Goal: Task Accomplishment & Management: Complete application form

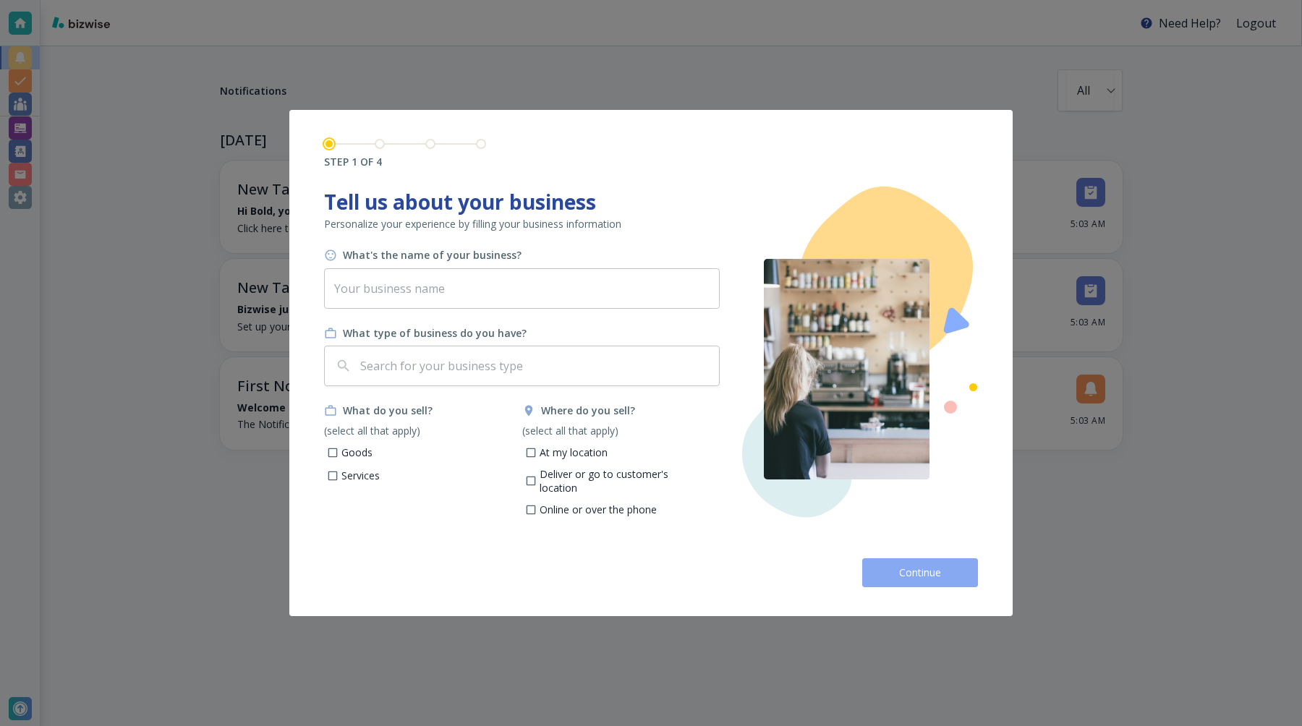
click at [895, 572] on button "Continue" at bounding box center [920, 572] width 116 height 29
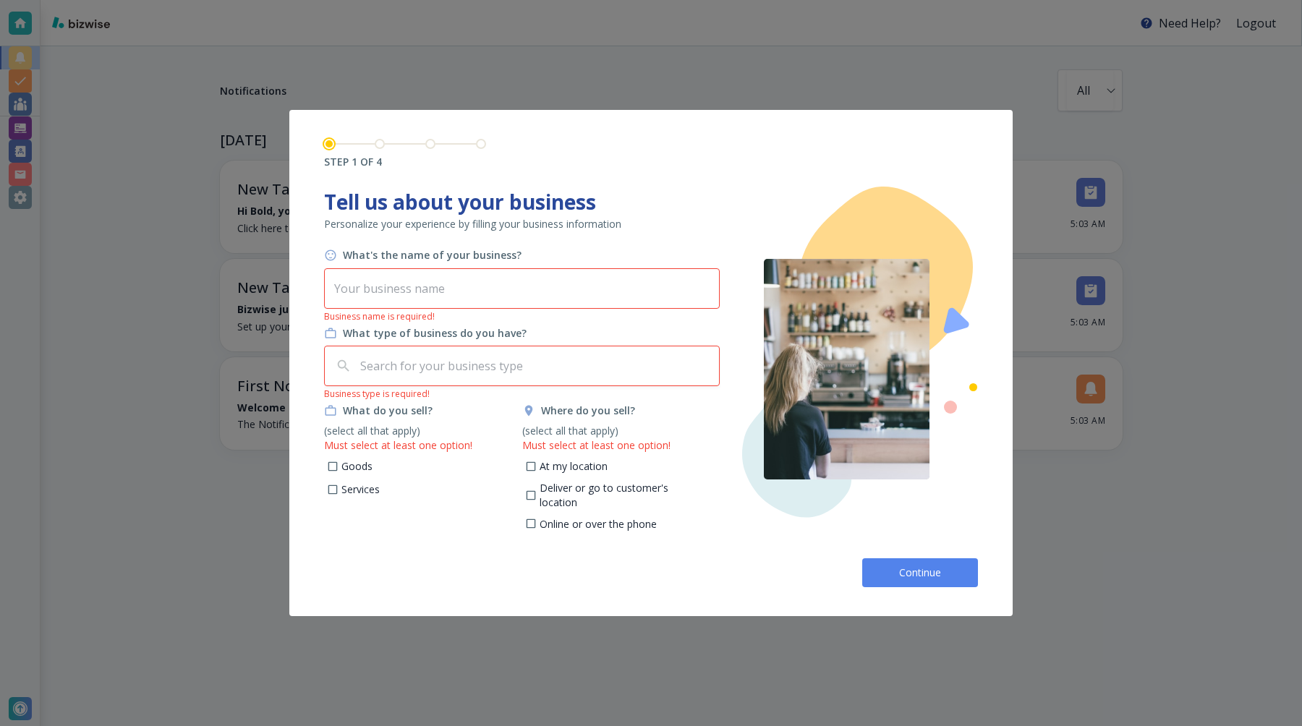
click at [412, 304] on input "text" at bounding box center [522, 288] width 396 height 41
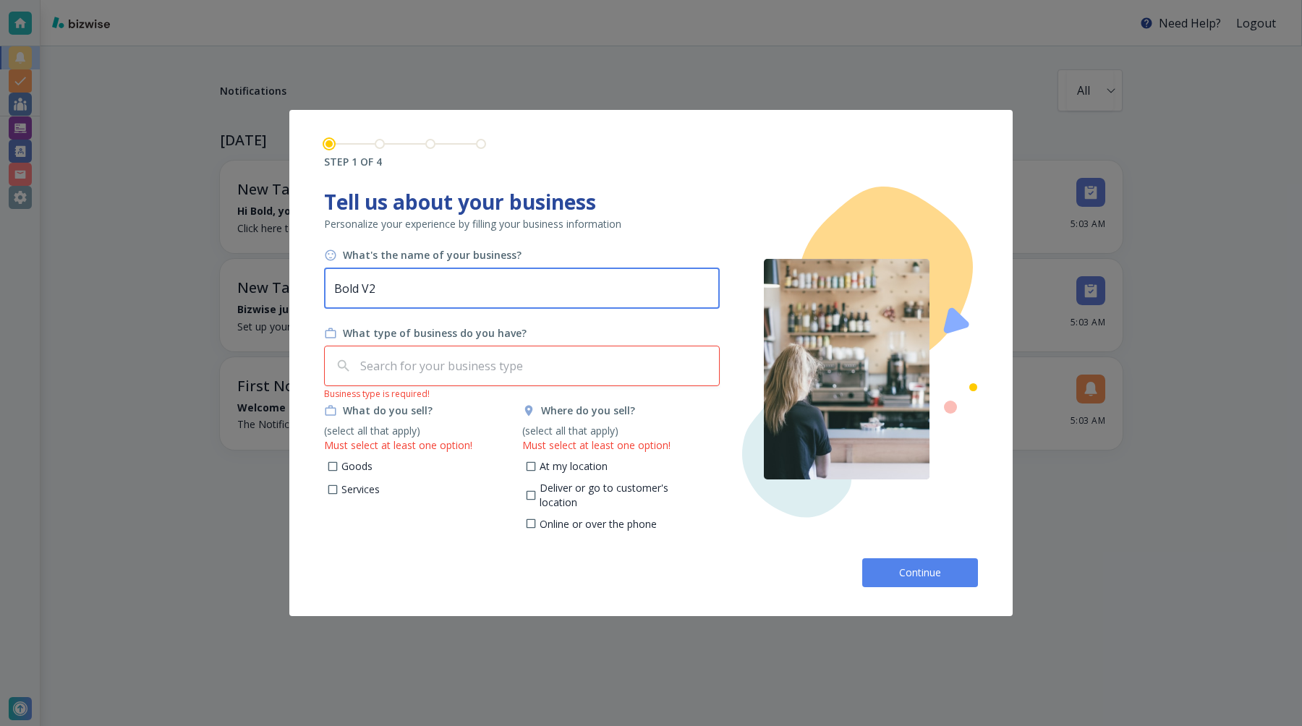
type input "Bold V2"
click at [376, 365] on input "text" at bounding box center [535, 365] width 356 height 27
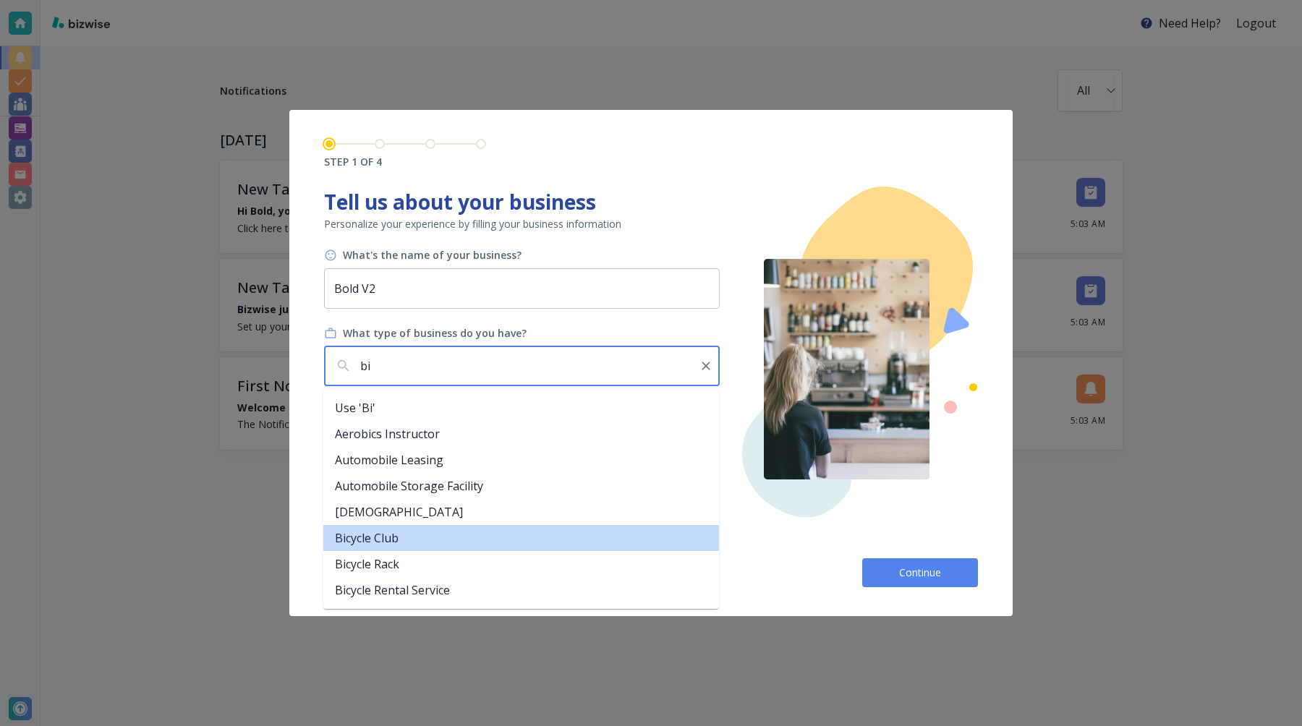
type input "b"
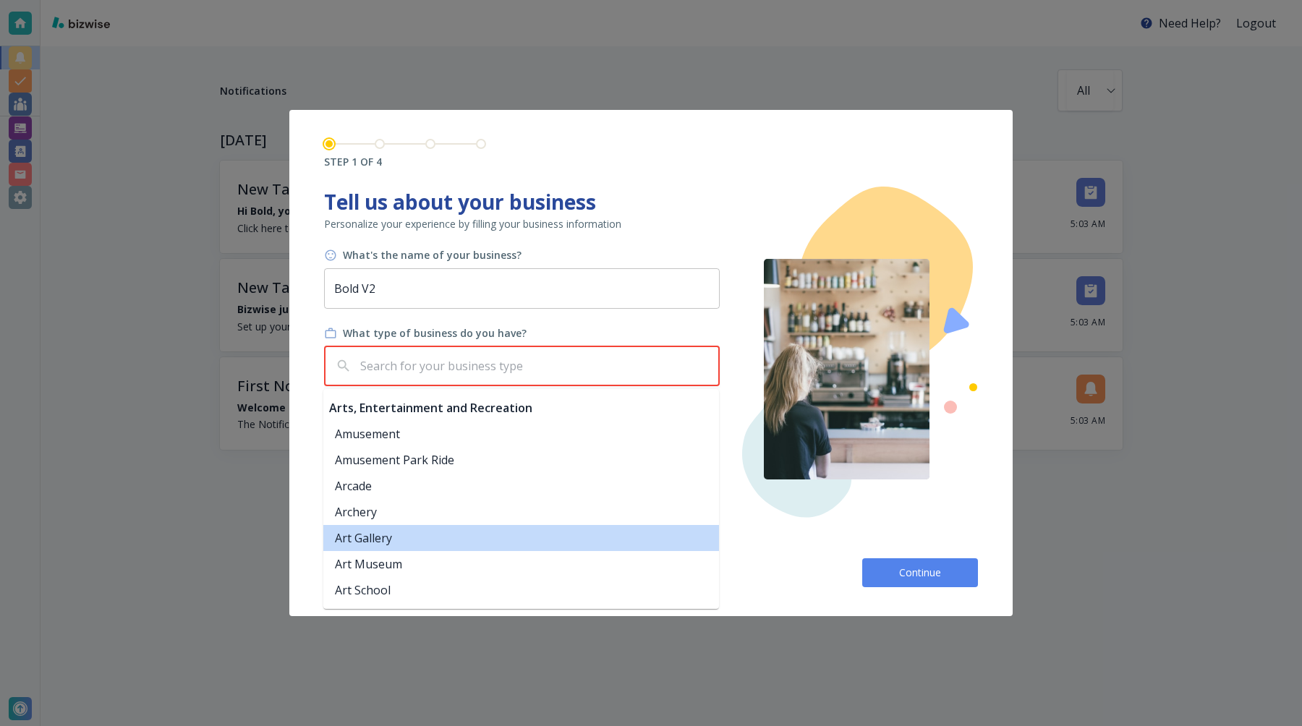
click at [425, 541] on li "Art Gallery" at bounding box center [521, 538] width 396 height 26
type input "Art Gallery"
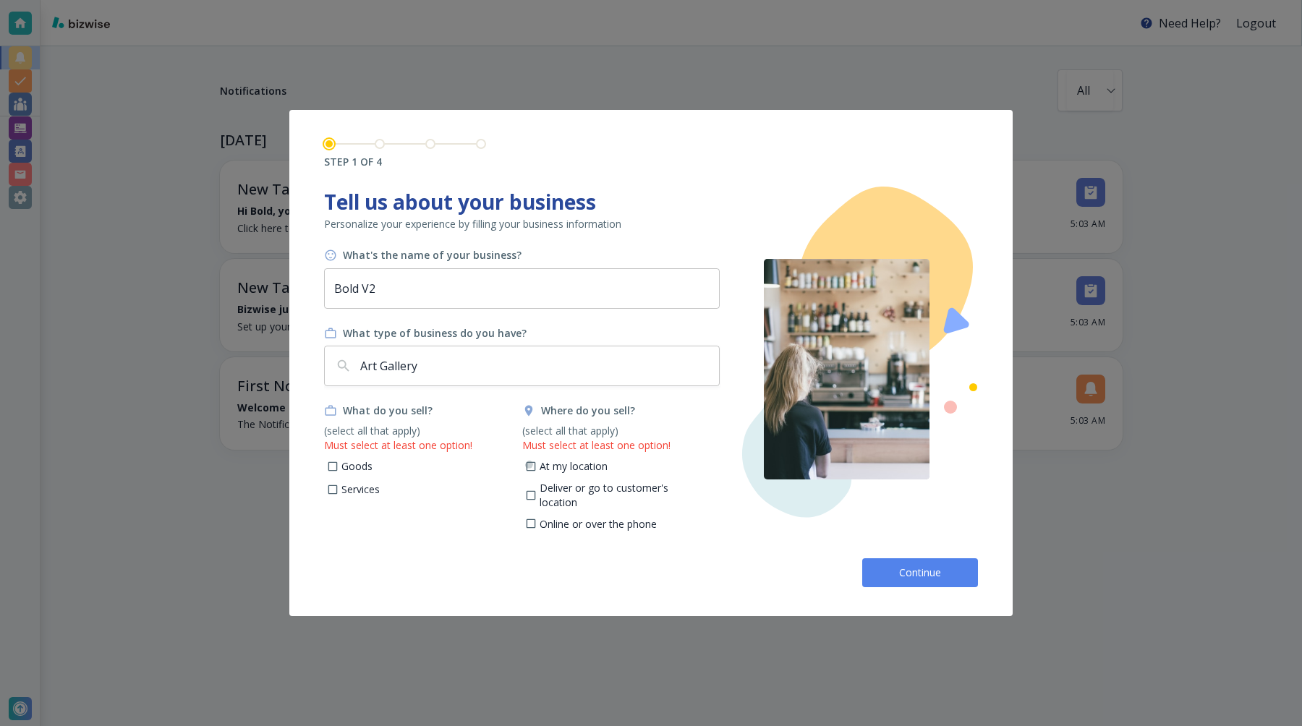
click at [536, 466] on input "At my location" at bounding box center [530, 469] width 12 height 12
checkbox input "true"
click at [329, 461] on icon at bounding box center [333, 467] width 12 height 12
click at [329, 463] on input "Goods" at bounding box center [333, 469] width 12 height 12
checkbox input "true"
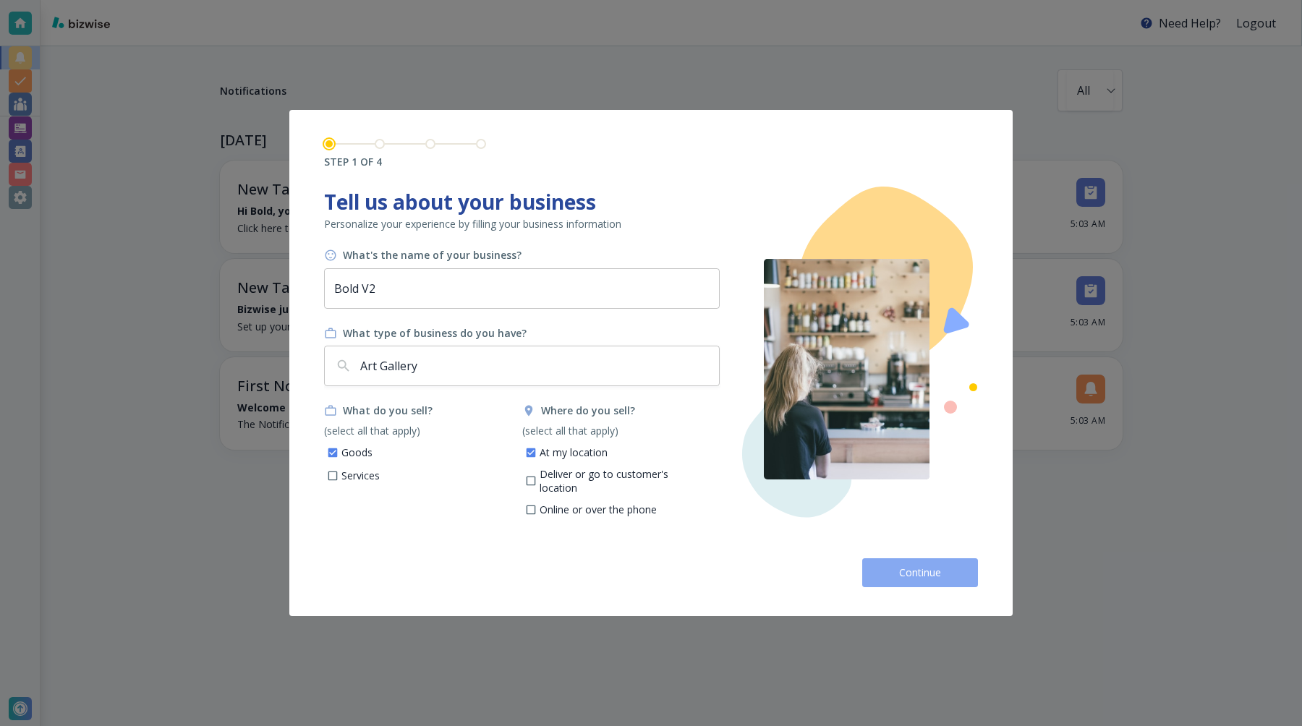
click at [913, 570] on span "Continue" at bounding box center [920, 573] width 46 height 14
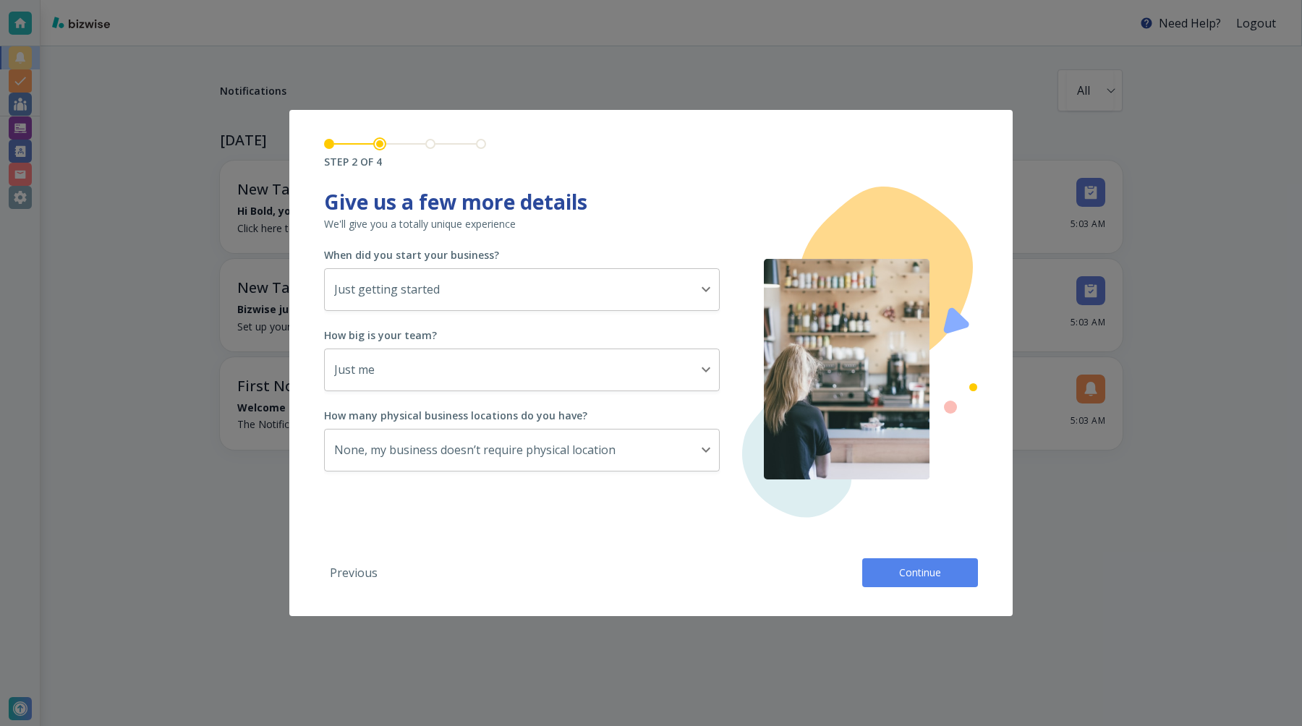
click at [913, 573] on span "Continue" at bounding box center [920, 573] width 46 height 14
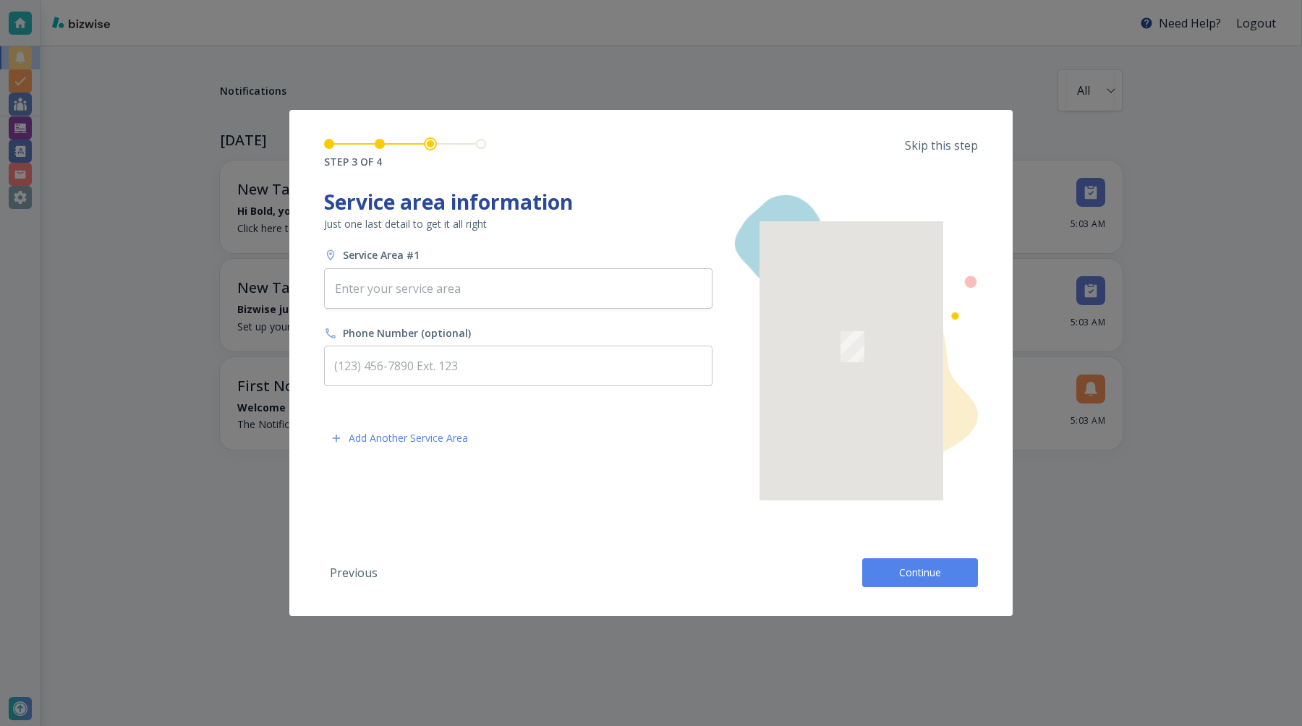
click at [913, 573] on span "Continue" at bounding box center [920, 573] width 46 height 14
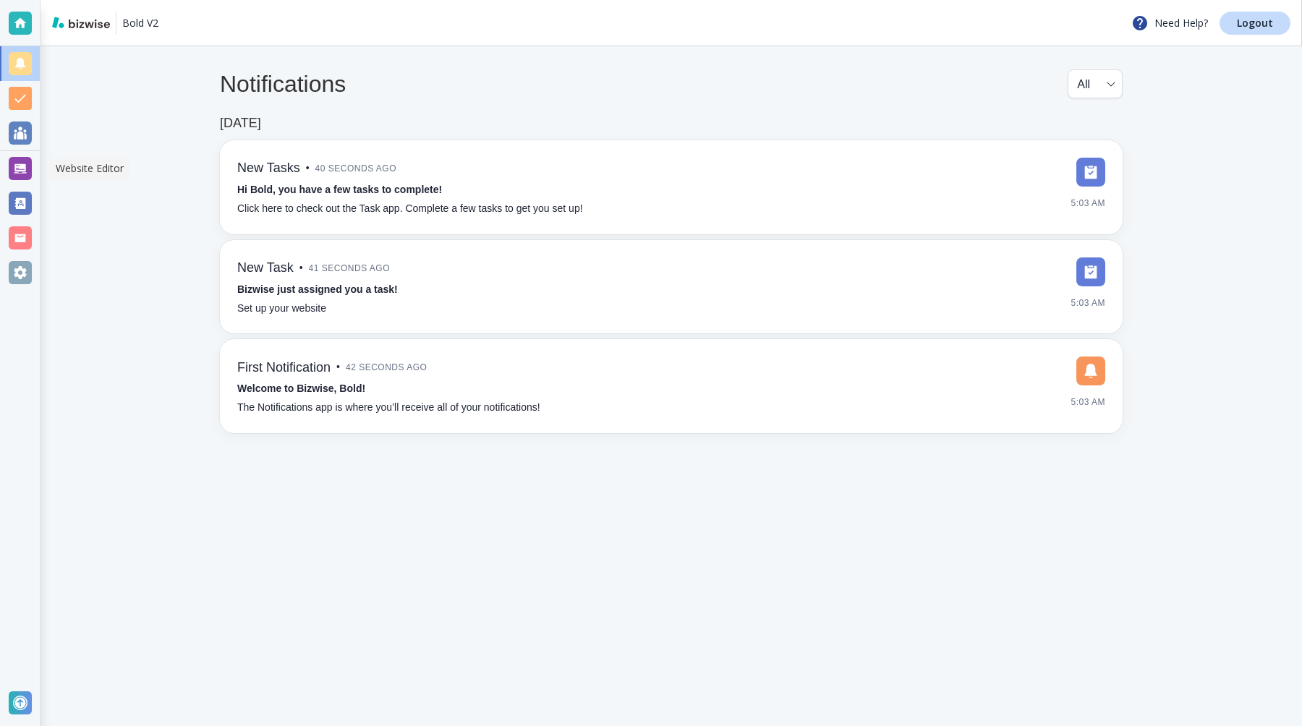
click at [22, 162] on div at bounding box center [20, 168] width 23 height 23
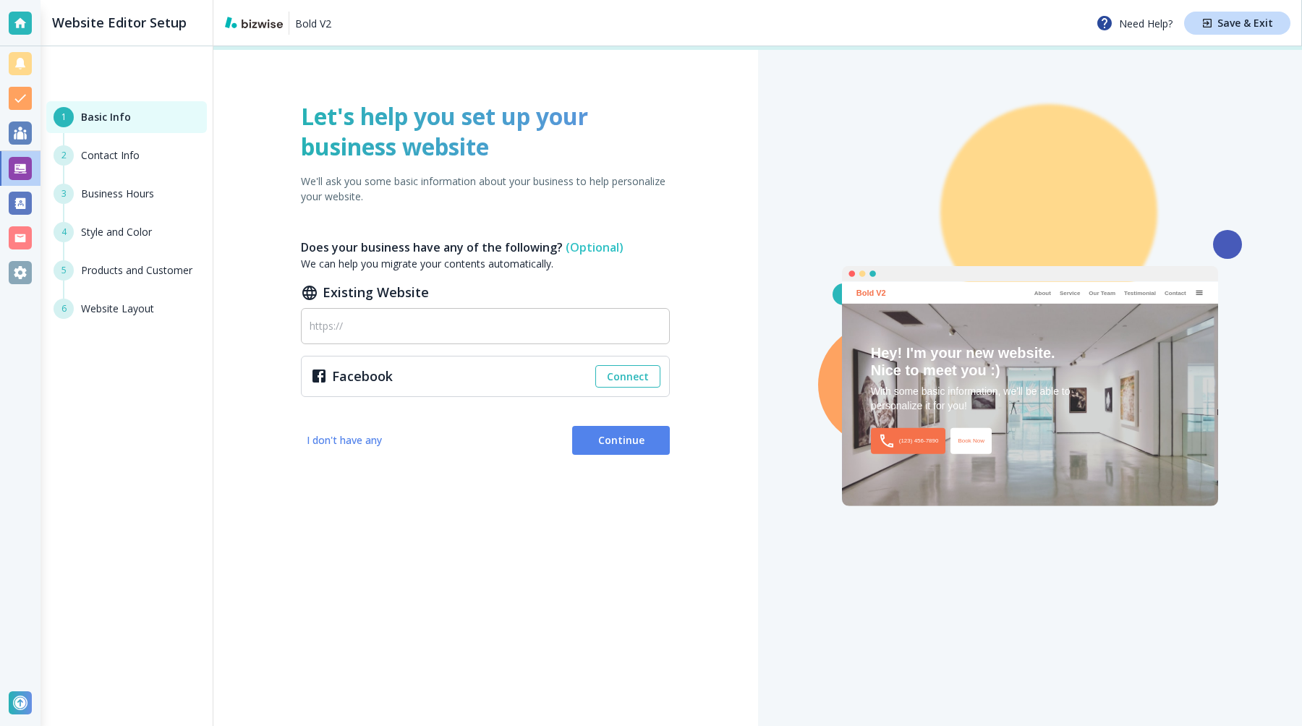
click at [634, 440] on span "Continue" at bounding box center [621, 440] width 74 height 14
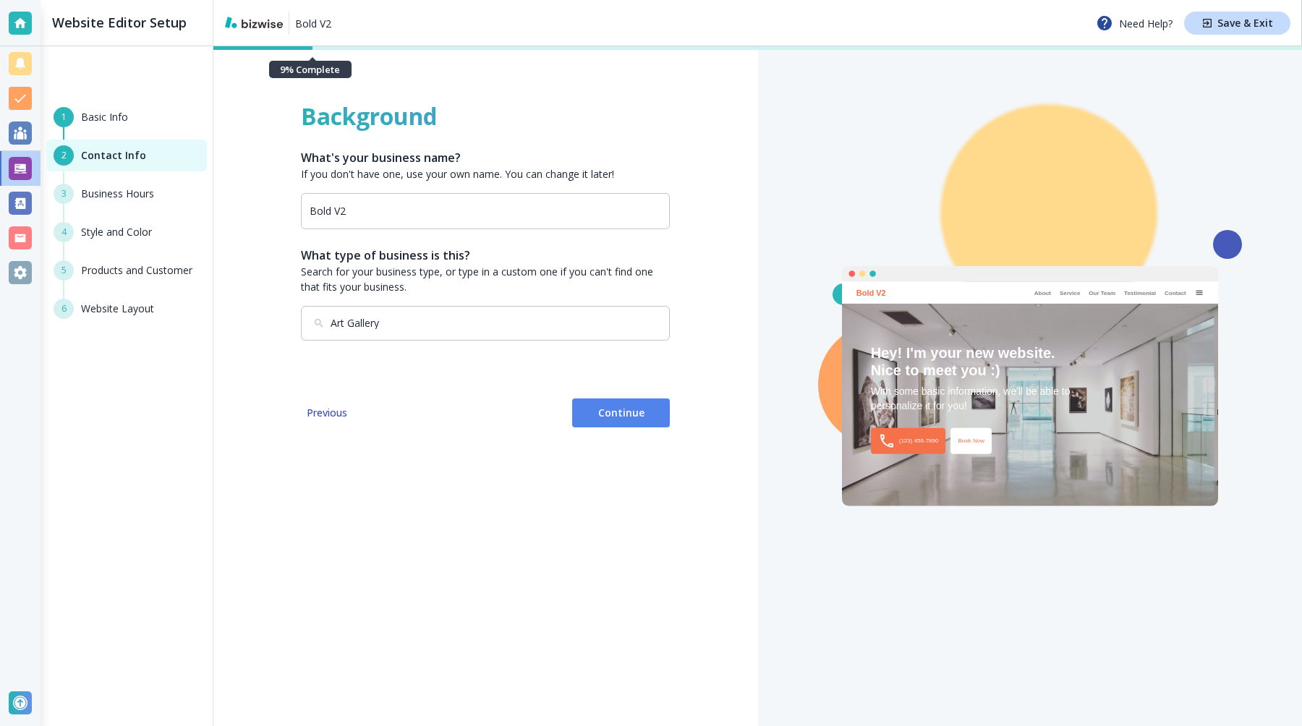
click at [627, 417] on span "Continue" at bounding box center [621, 413] width 74 height 14
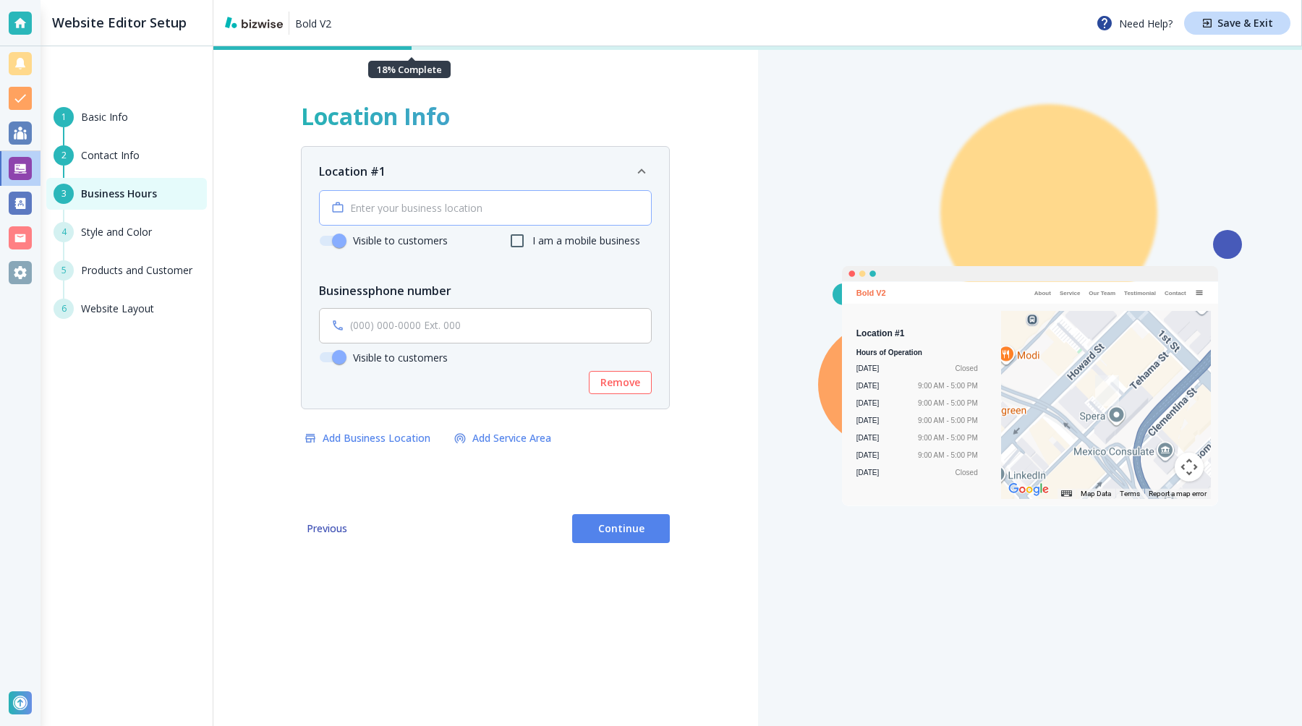
click at [491, 201] on div "​" at bounding box center [485, 207] width 333 height 35
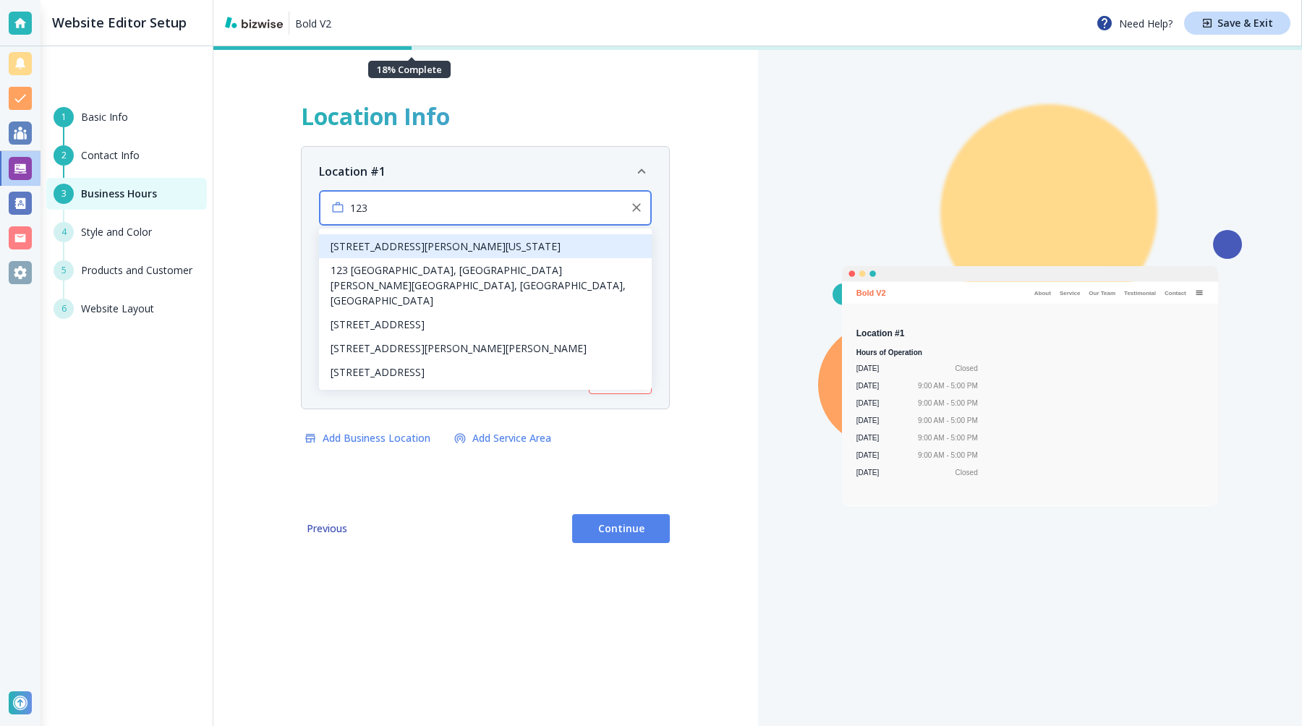
click at [419, 246] on li "123 William Street, New York, NY, USA" at bounding box center [485, 246] width 333 height 24
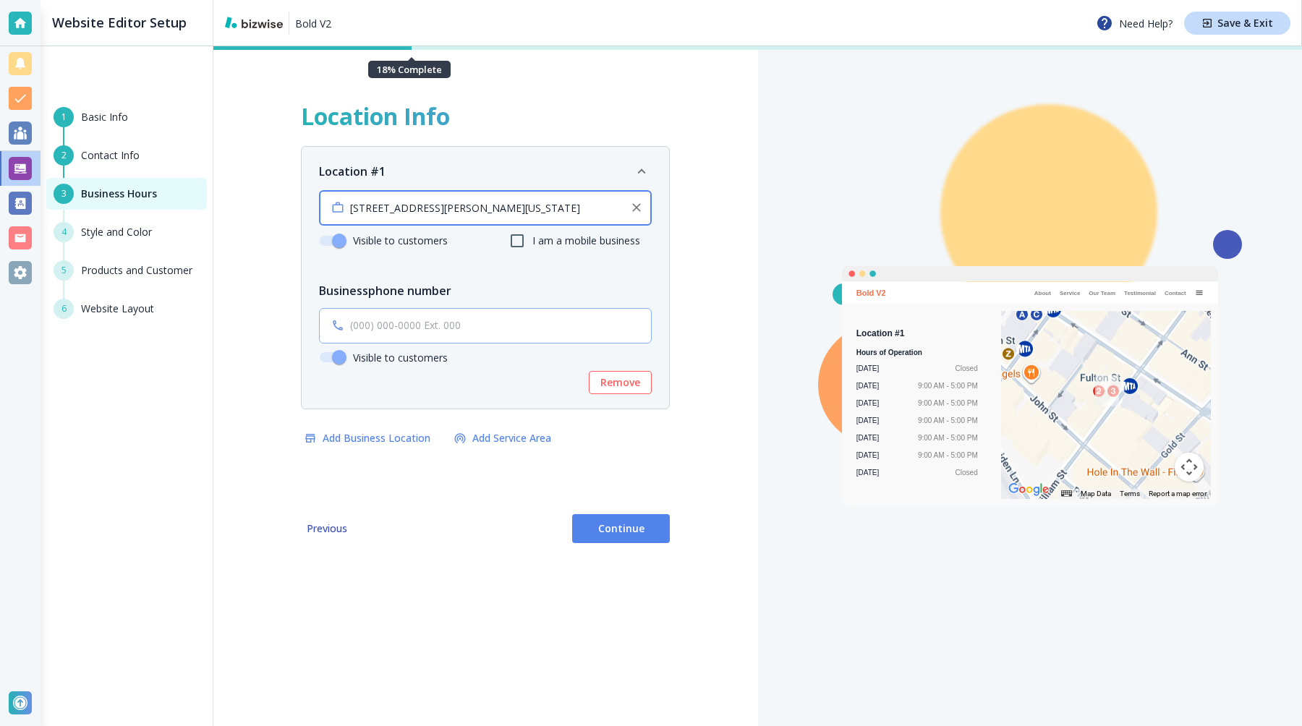
type input "123 William Street, New York, NY, USA"
click at [542, 330] on input "text" at bounding box center [496, 326] width 293 height 13
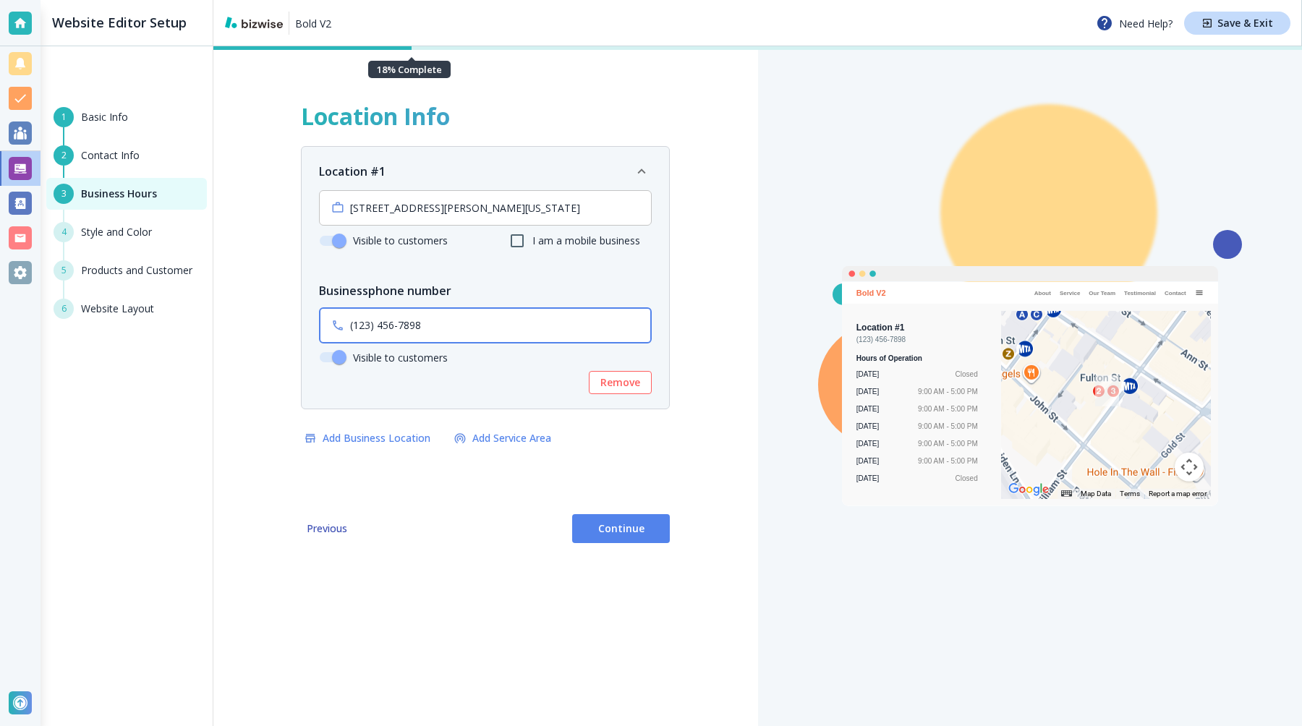
type input "(123) 456-7898"
click at [655, 535] on span "Continue" at bounding box center [621, 528] width 74 height 14
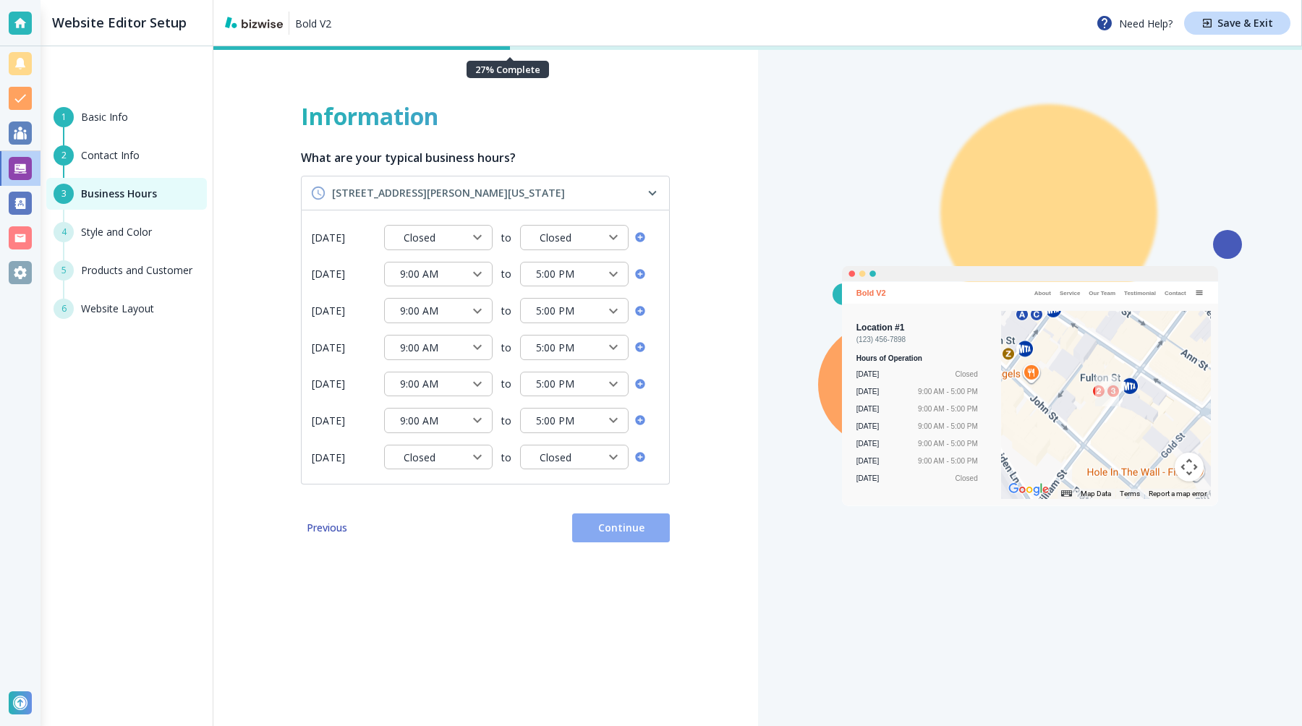
click at [653, 532] on span "Continue" at bounding box center [621, 528] width 74 height 14
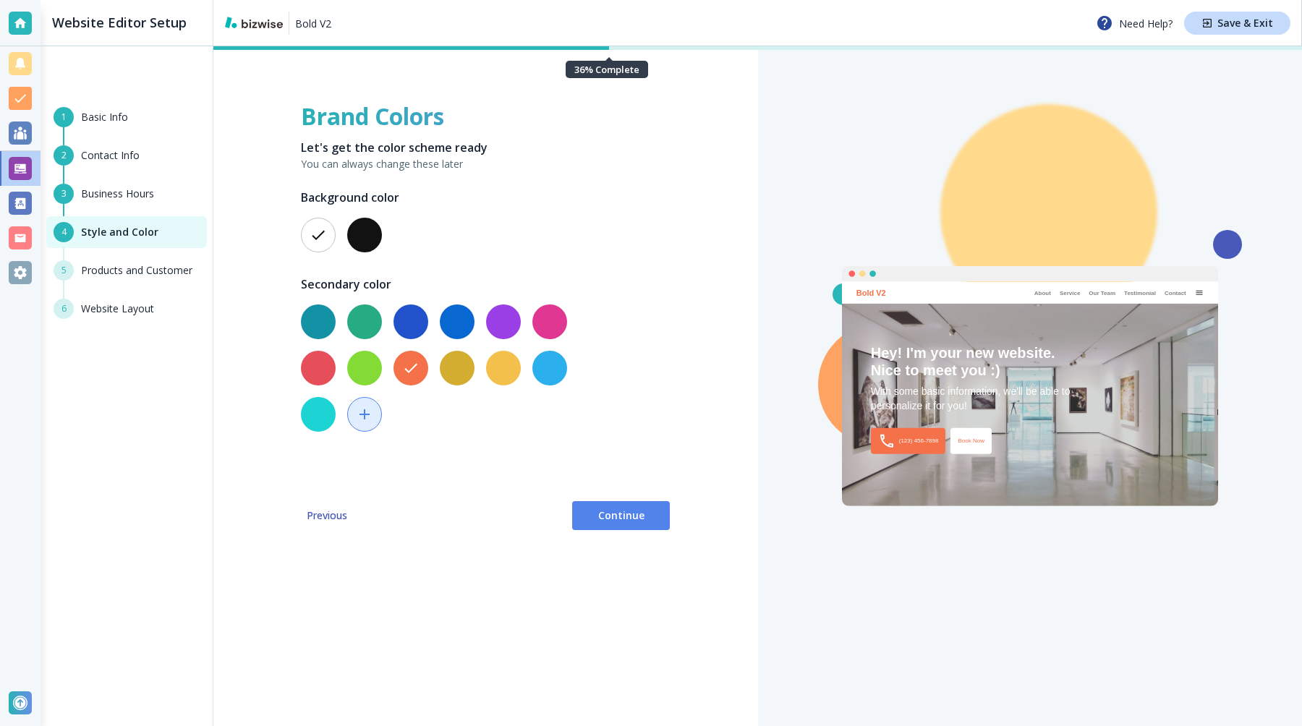
click at [649, 521] on span "Continue" at bounding box center [621, 515] width 74 height 14
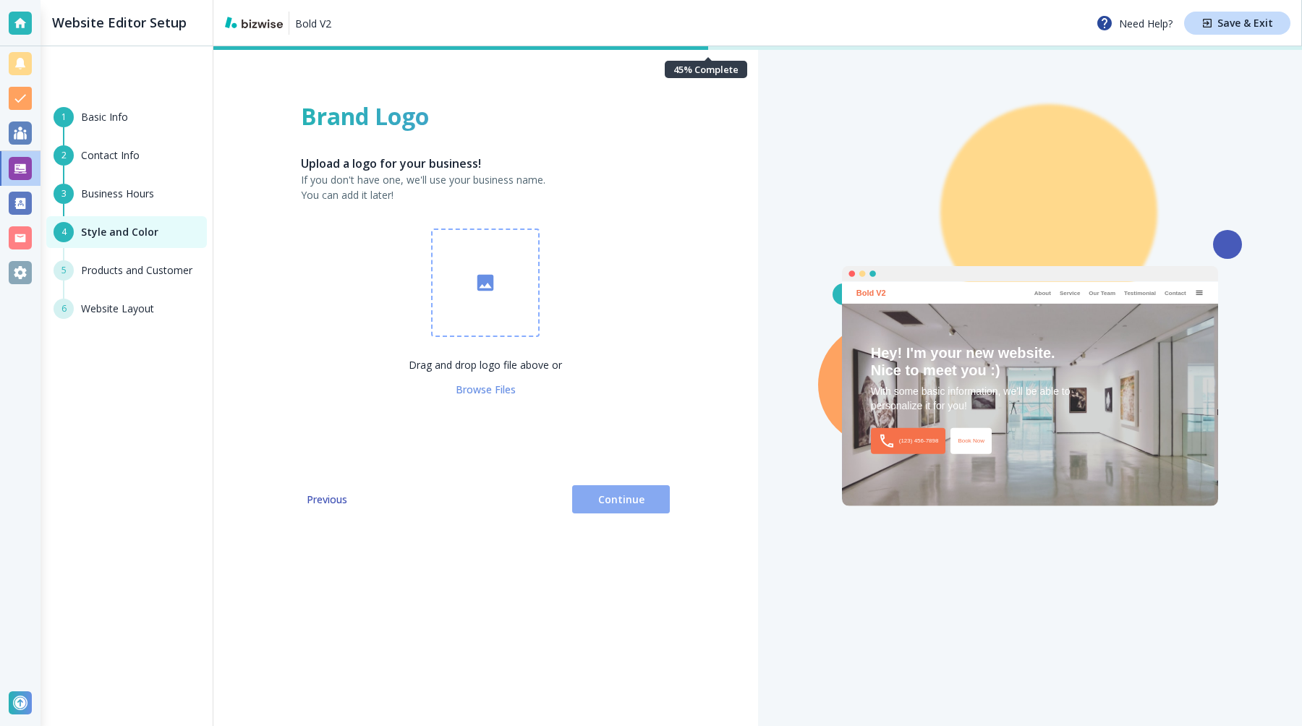
click at [631, 496] on span "Continue" at bounding box center [621, 500] width 74 height 14
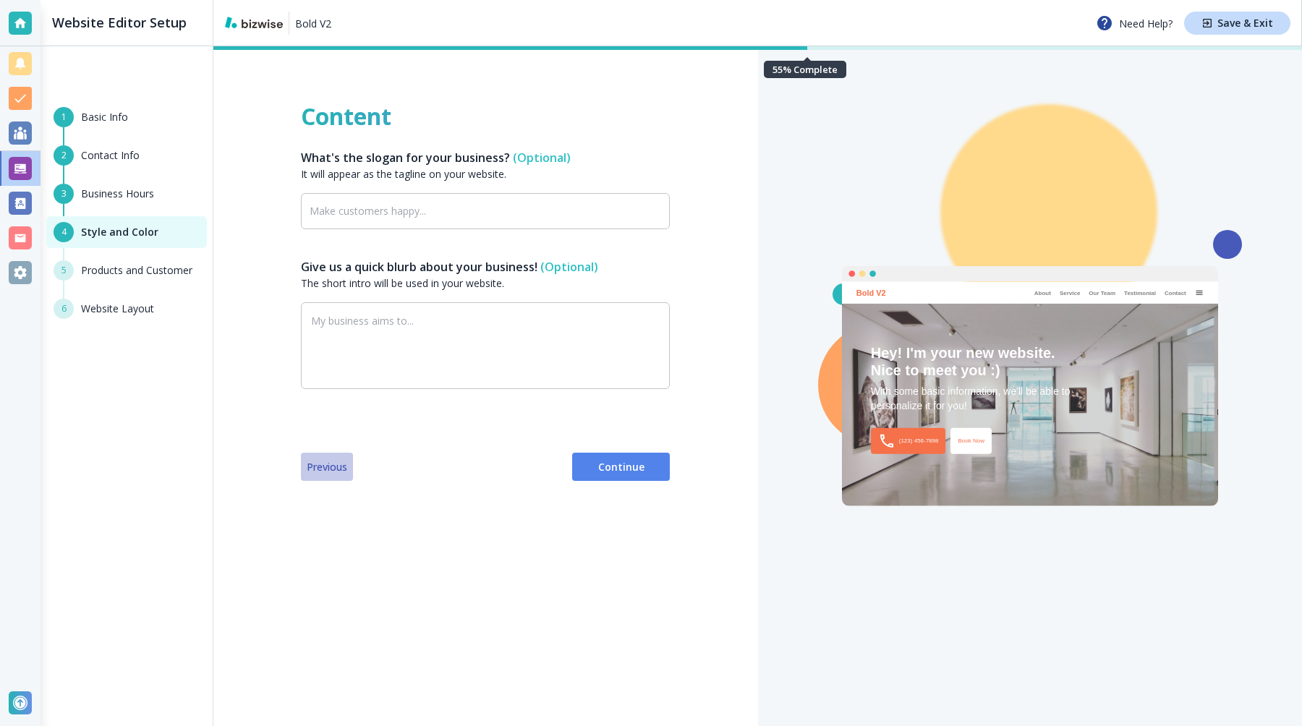
click at [336, 455] on button "Previous" at bounding box center [327, 467] width 52 height 29
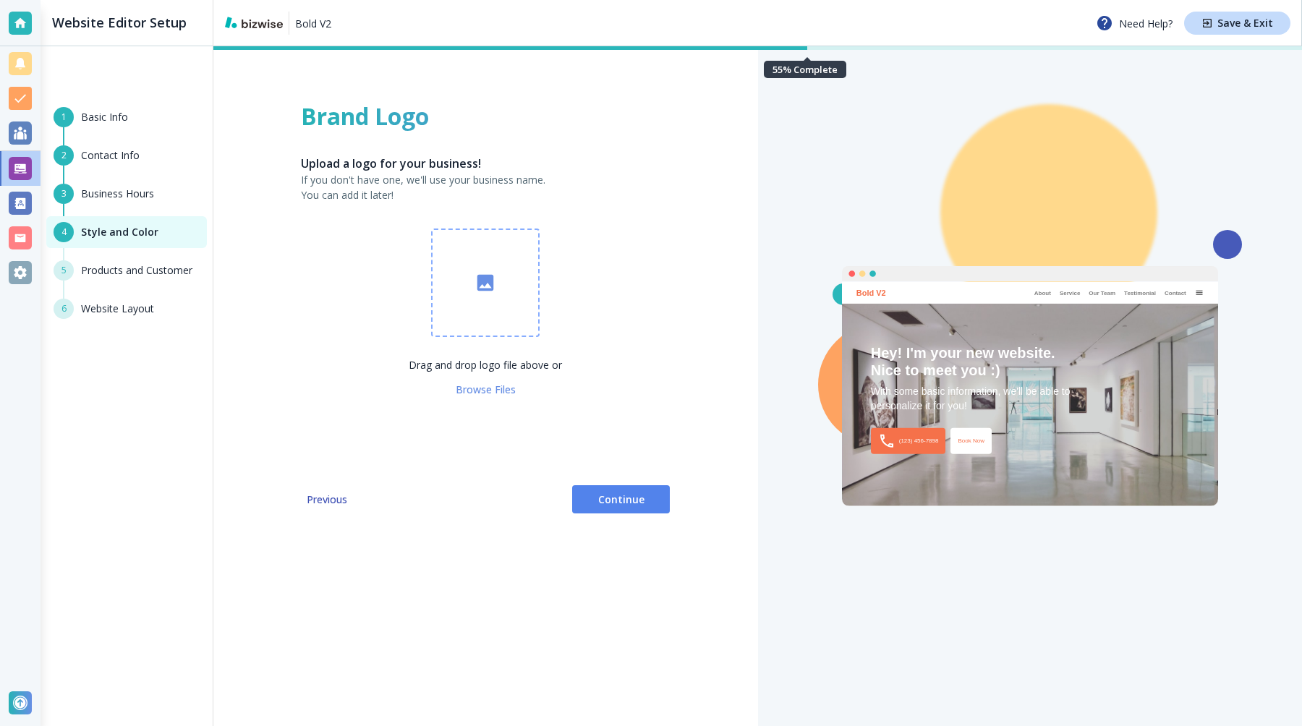
click at [503, 268] on button "button" at bounding box center [485, 283] width 108 height 108
click at [636, 495] on span "Continue" at bounding box center [621, 500] width 74 height 14
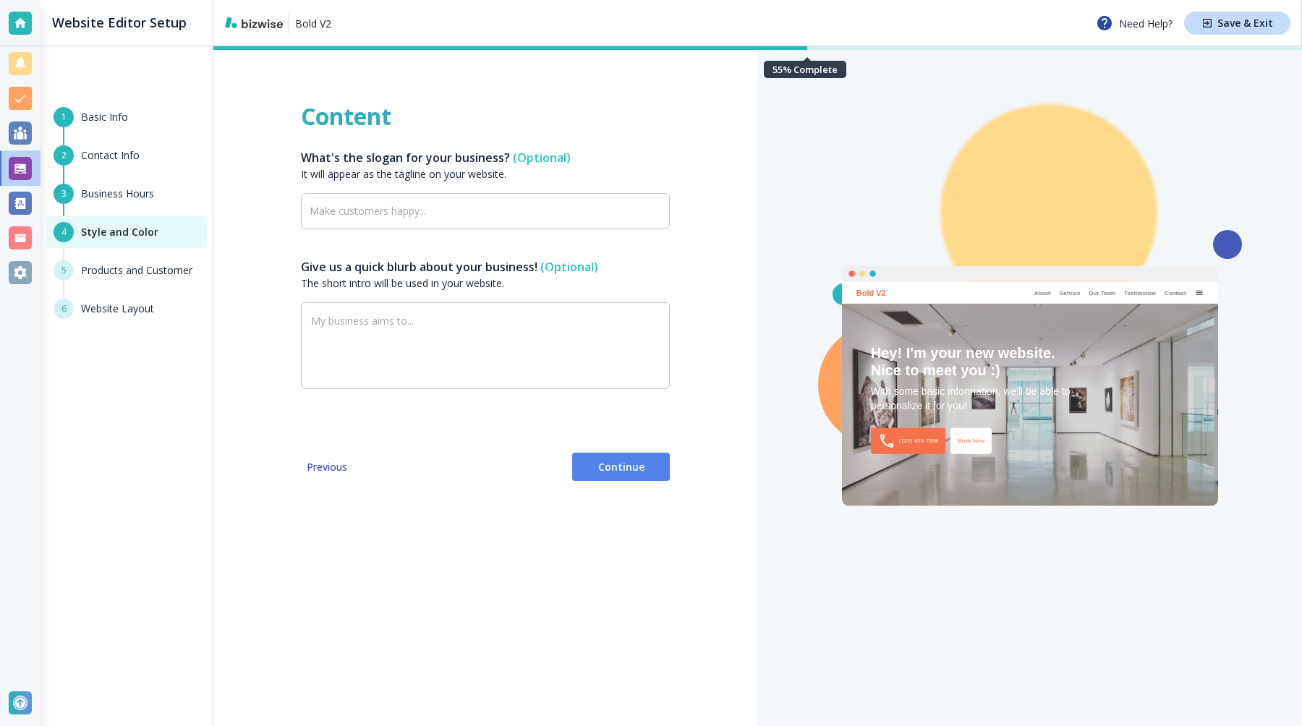
click at [621, 462] on span "Continue" at bounding box center [621, 467] width 74 height 14
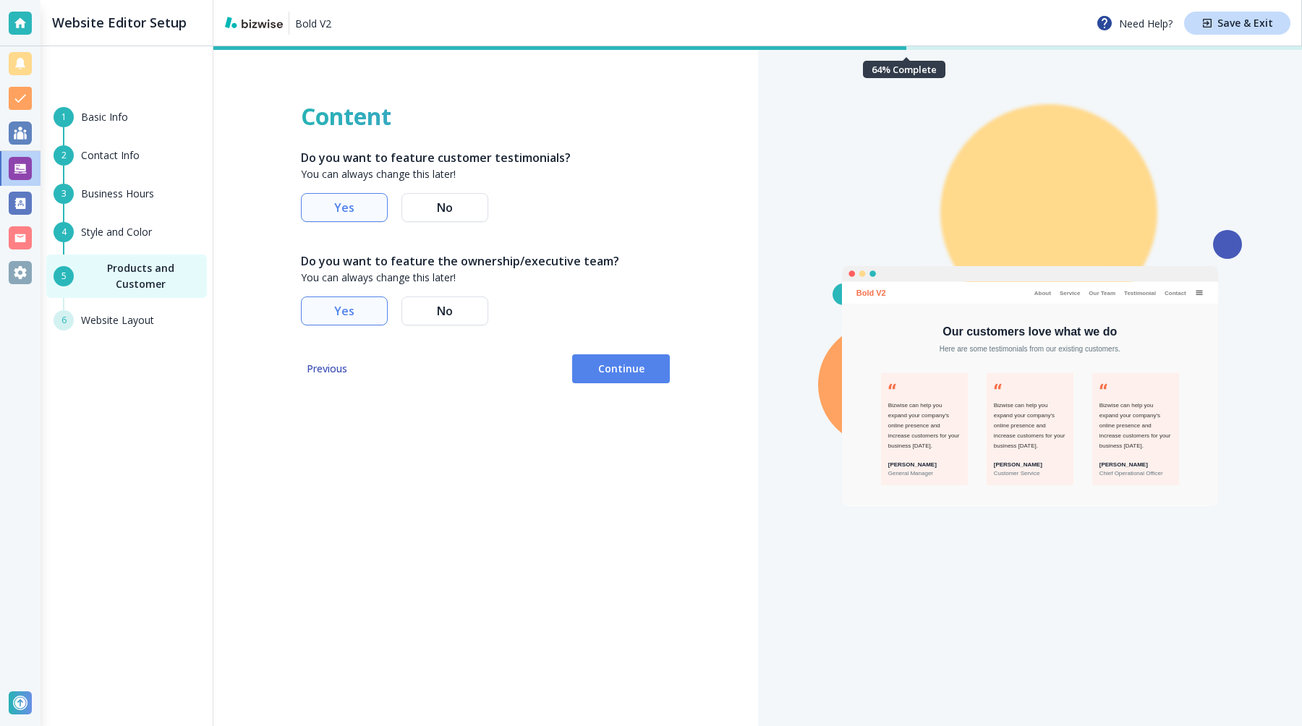
click at [616, 384] on div "Content Do you want to feature customer testimonials? You can always change thi…" at bounding box center [485, 386] width 545 height 680
click at [616, 370] on span "Continue" at bounding box center [621, 369] width 74 height 14
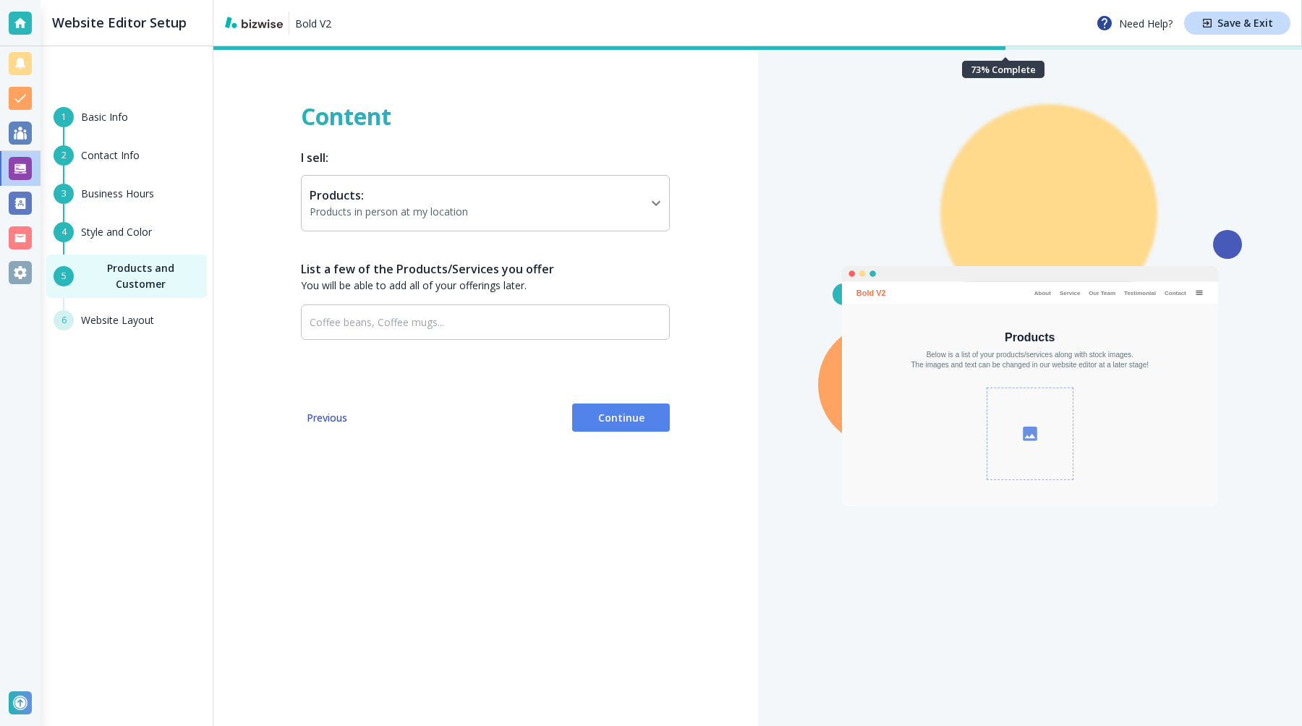
click at [614, 407] on button "Continue" at bounding box center [621, 418] width 98 height 29
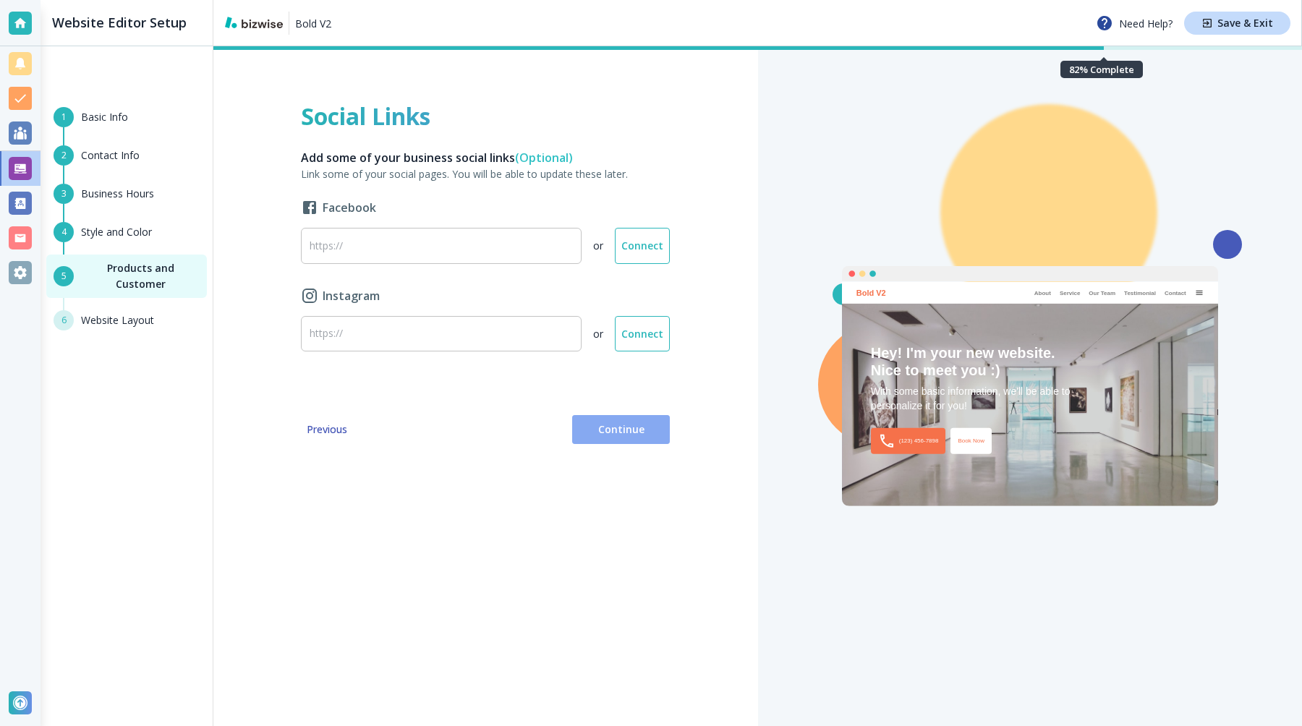
click at [617, 427] on span "Continue" at bounding box center [621, 429] width 74 height 14
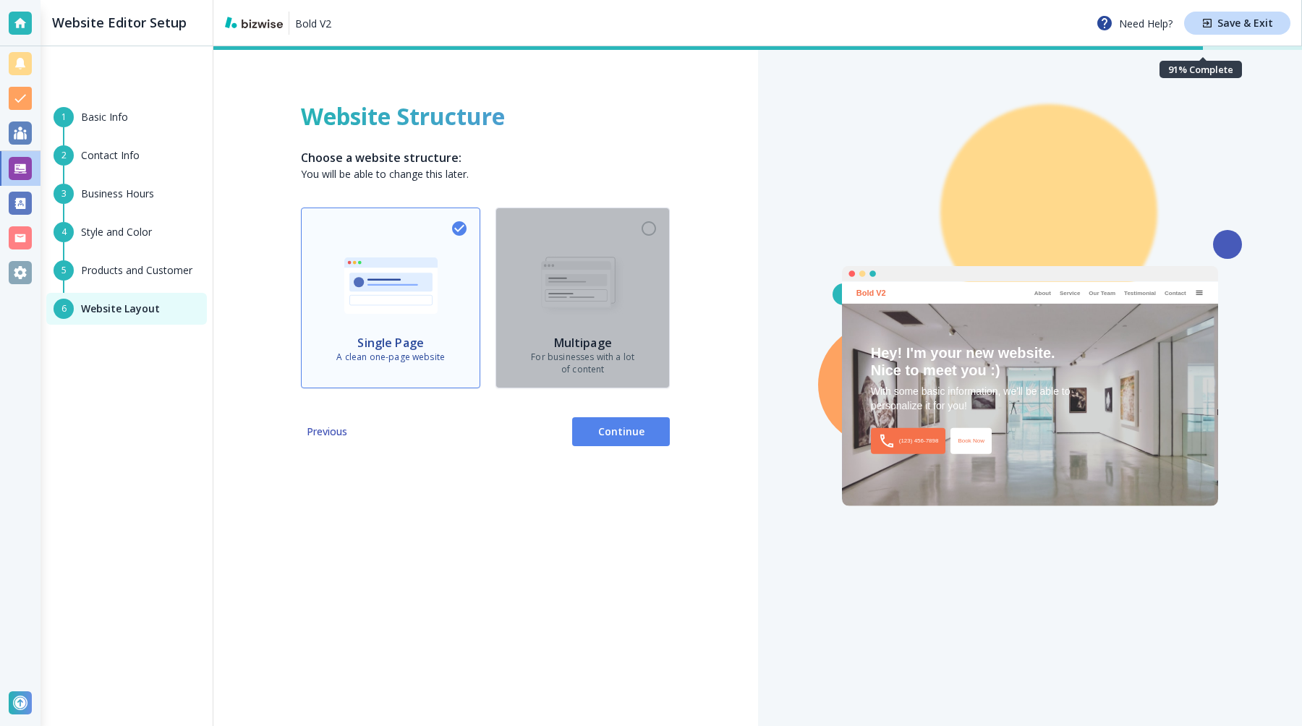
click at [601, 299] on img "button" at bounding box center [582, 286] width 99 height 68
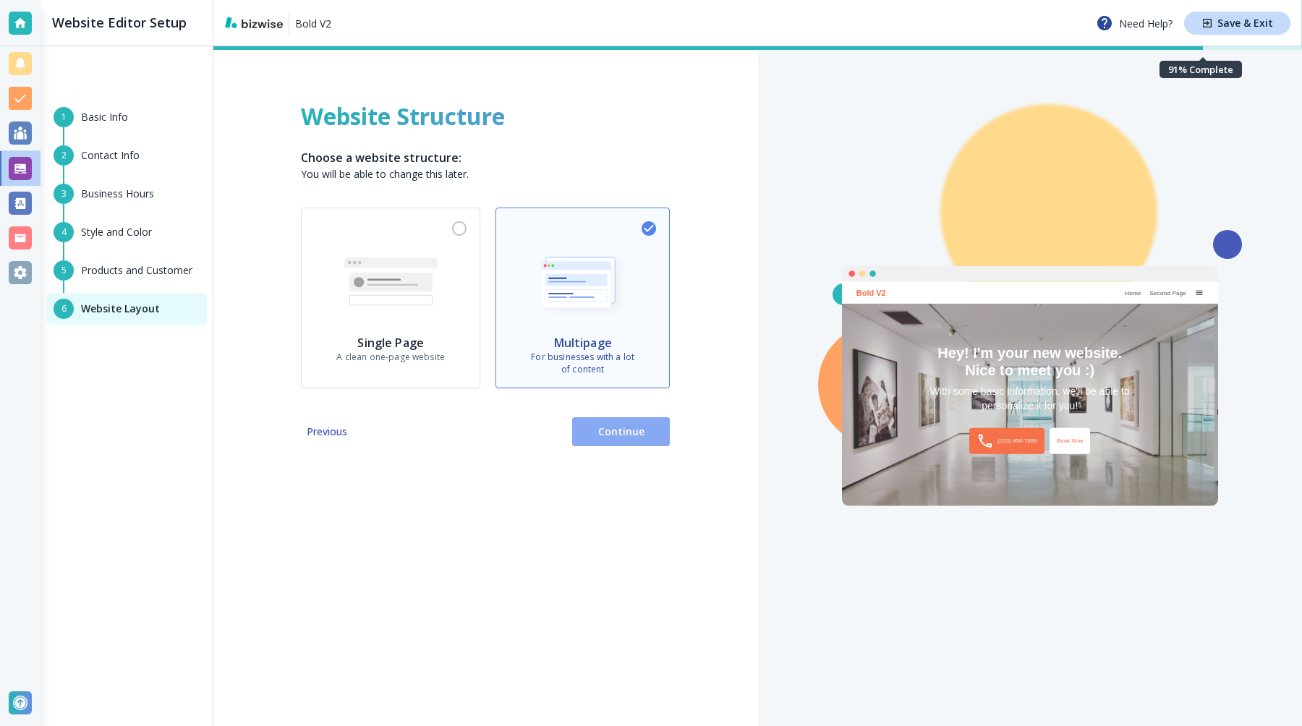
click at [612, 430] on span "Continue" at bounding box center [621, 432] width 74 height 14
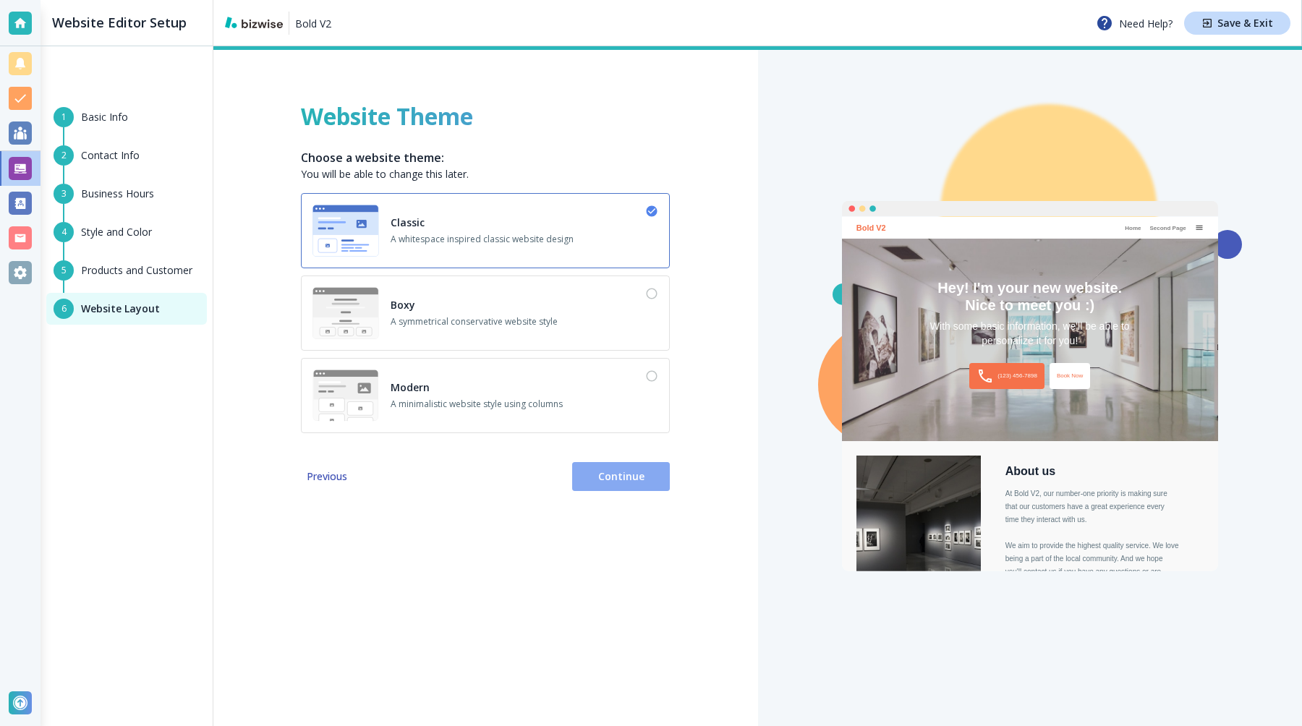
click at [596, 470] on span "Continue" at bounding box center [621, 476] width 74 height 14
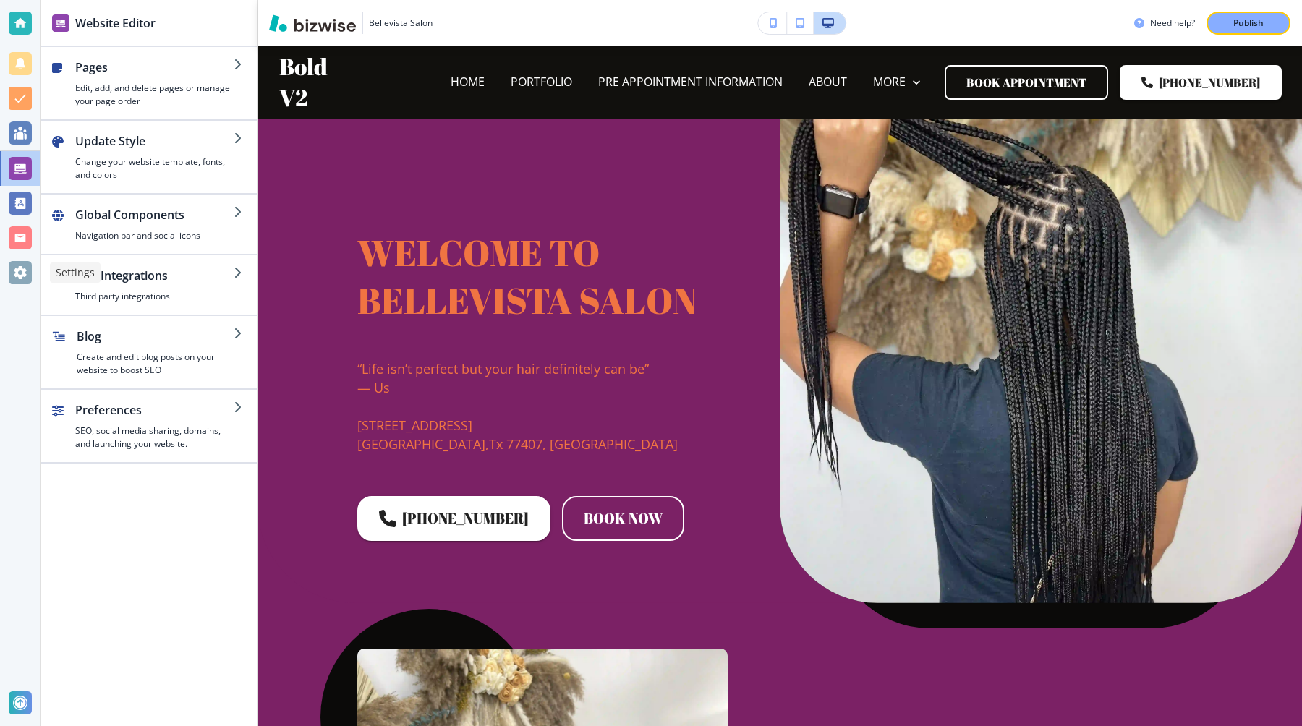
click at [27, 277] on div at bounding box center [20, 272] width 23 height 23
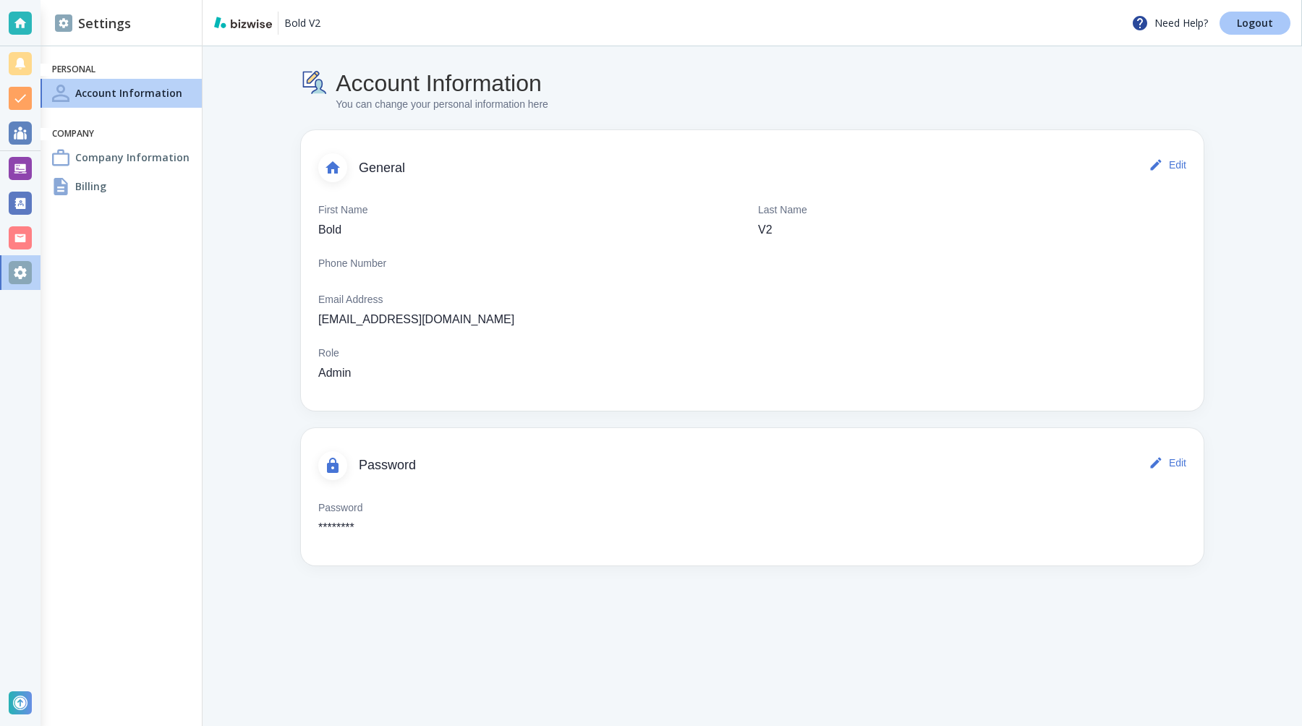
click at [1264, 27] on p "Logout" at bounding box center [1255, 23] width 36 height 10
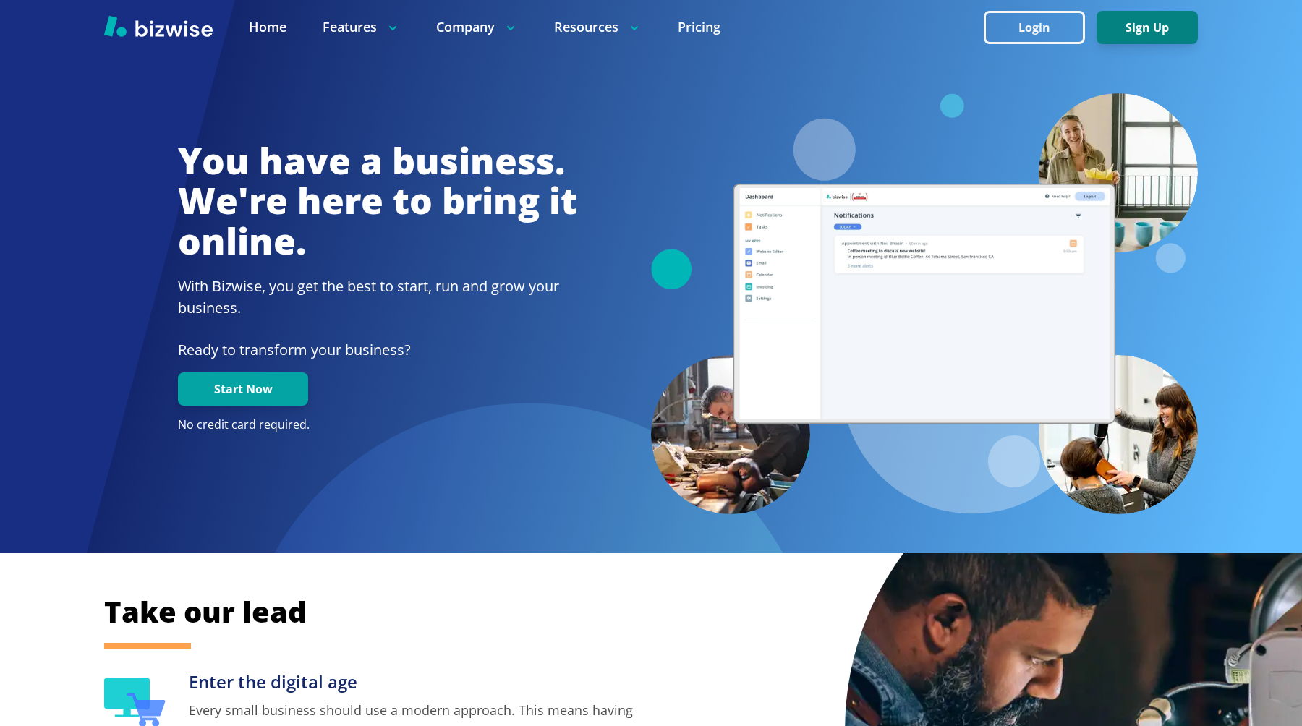
click at [1124, 25] on button "Sign Up" at bounding box center [1146, 27] width 101 height 33
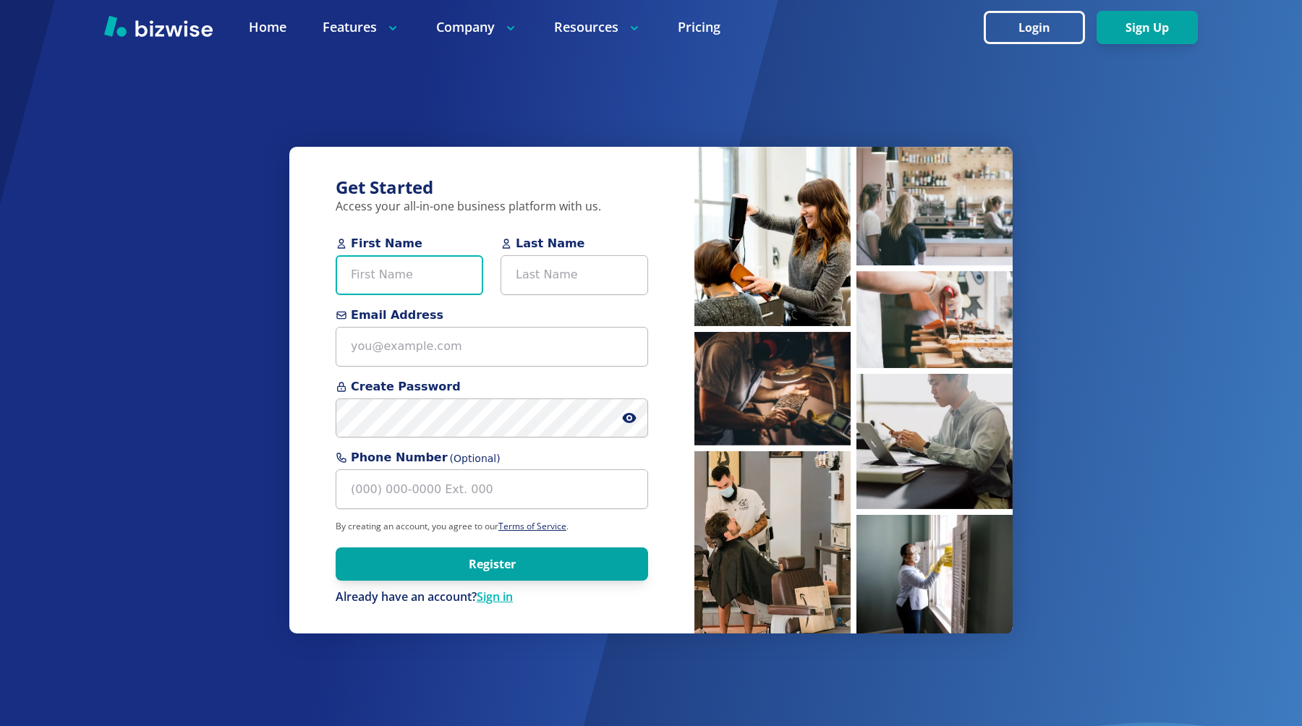
click at [451, 267] on input "First Name" at bounding box center [410, 275] width 148 height 40
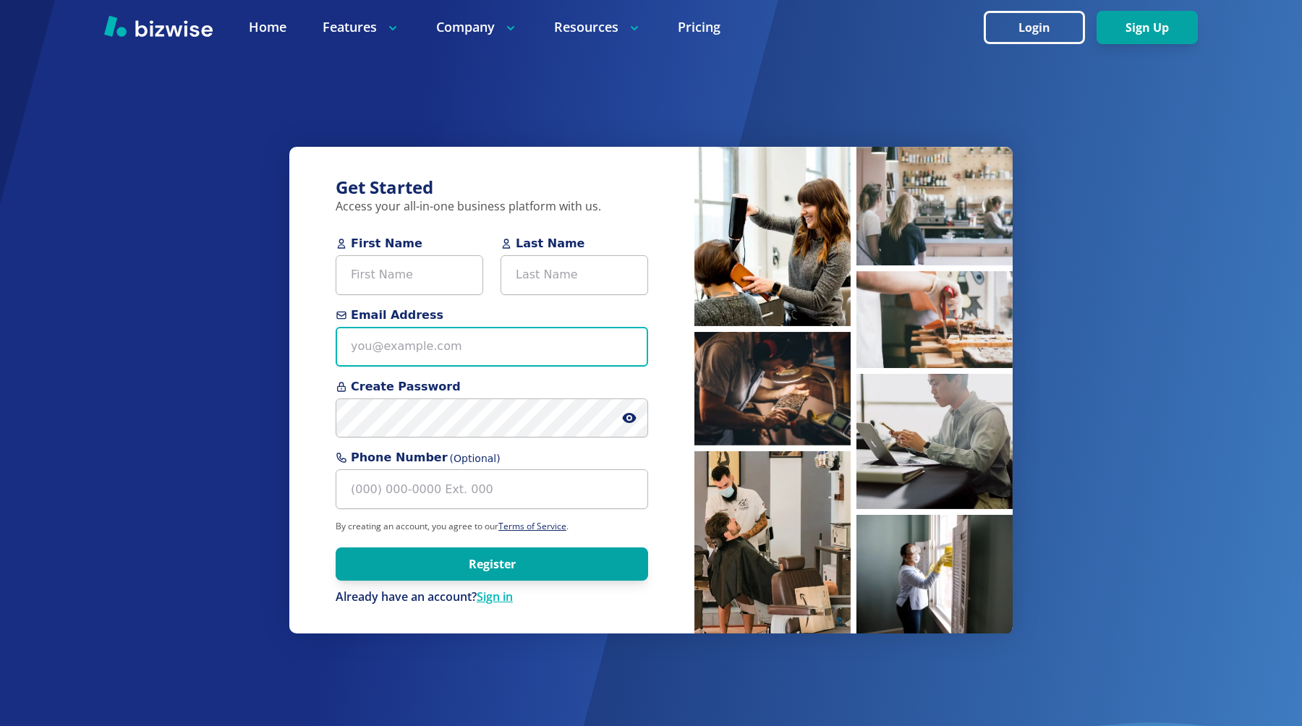
click at [432, 346] on input "Email Address" at bounding box center [492, 347] width 312 height 40
click at [1047, 22] on button "Login" at bounding box center [1034, 27] width 101 height 33
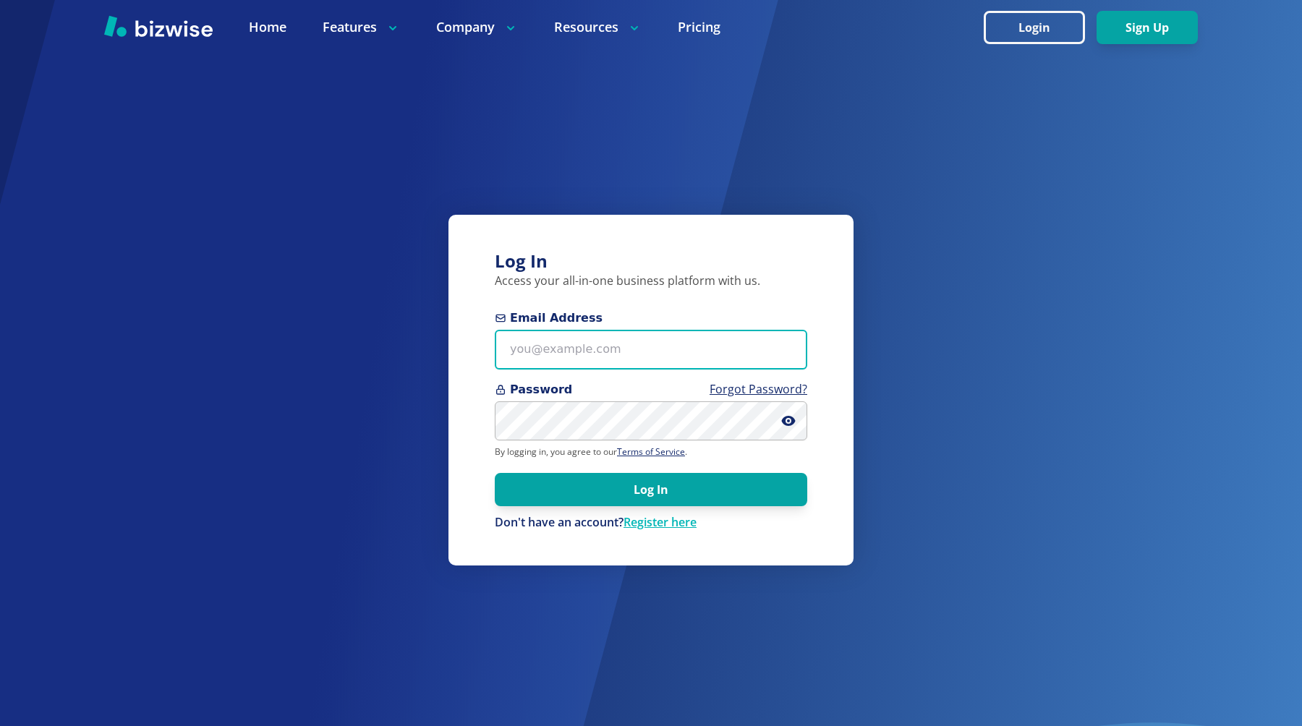
click at [556, 358] on input "Email Address" at bounding box center [651, 350] width 312 height 40
type input "b"
type input "chemar+bold@bizwise.com"
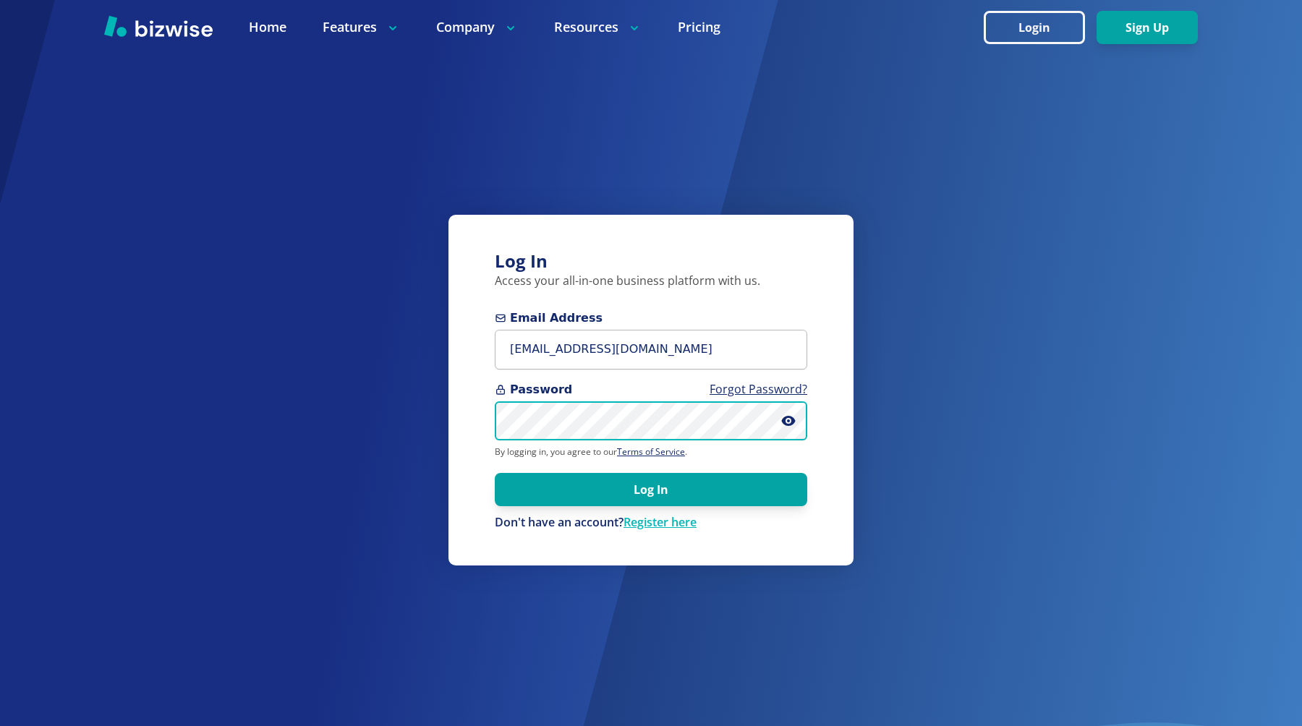
click at [495, 473] on button "Log In" at bounding box center [651, 489] width 312 height 33
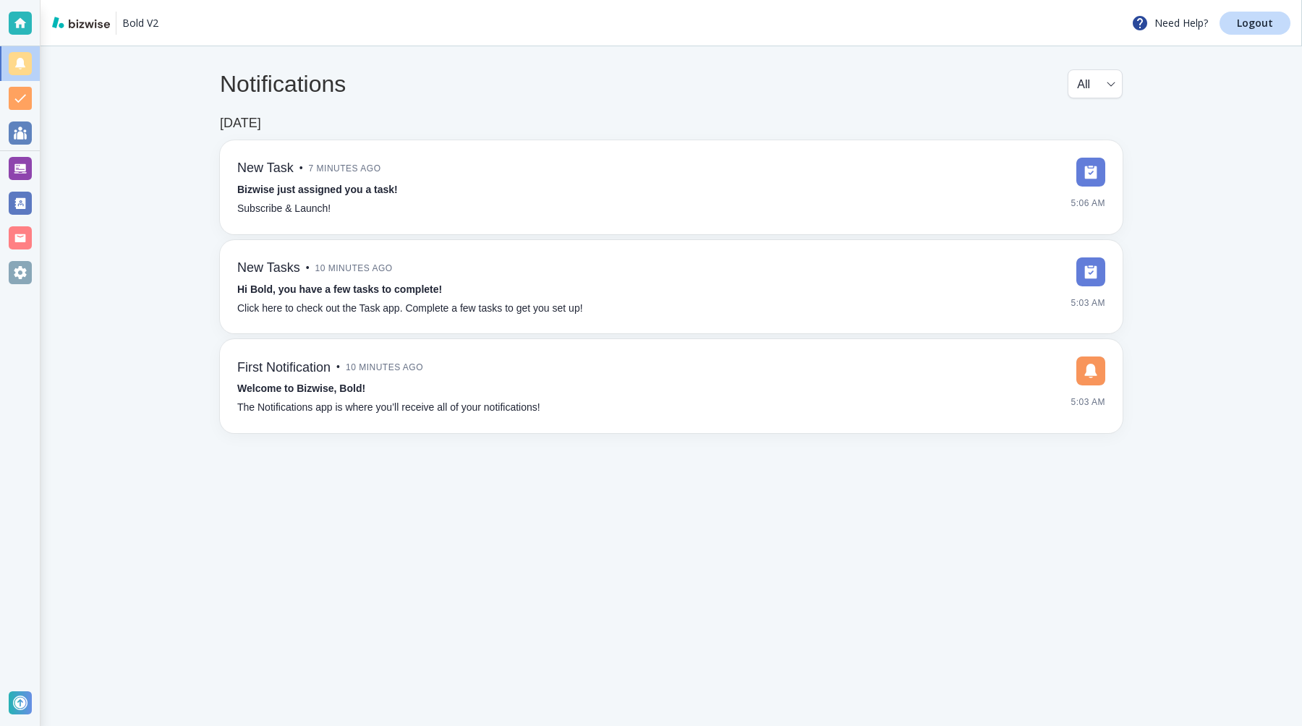
click at [20, 169] on div at bounding box center [20, 168] width 23 height 23
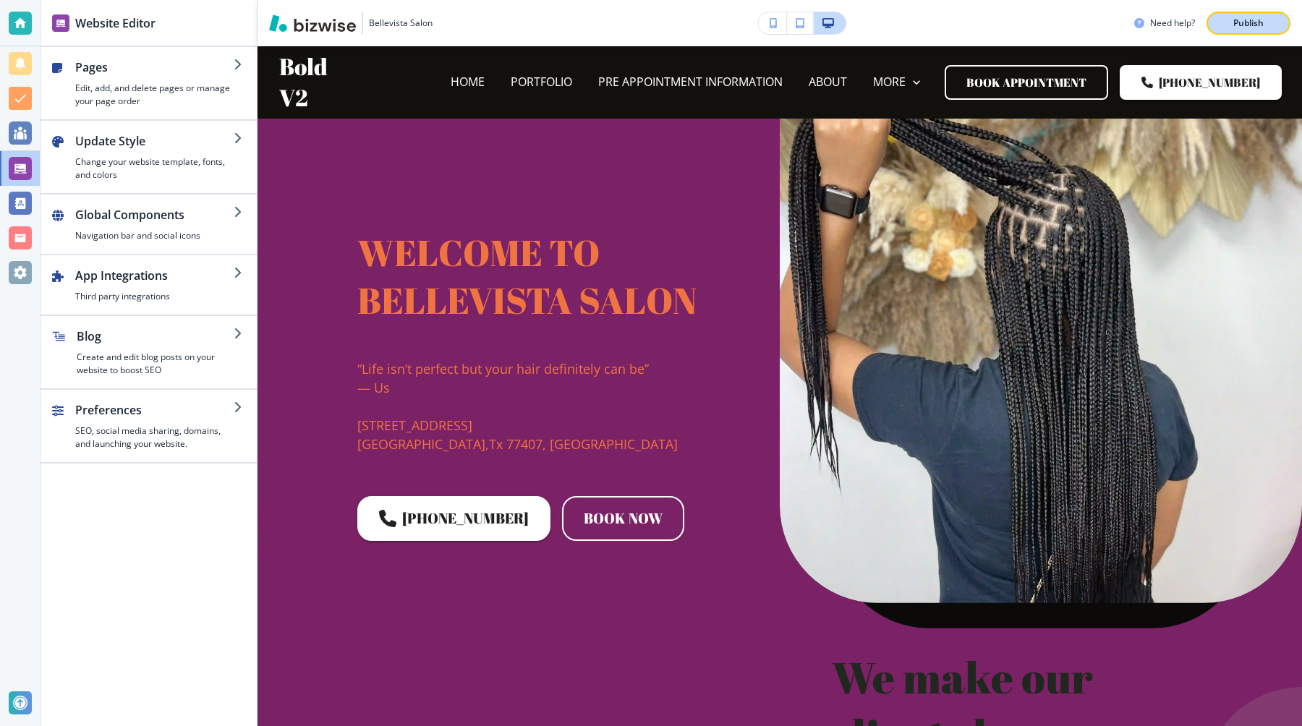
click at [1252, 20] on p "Publish" at bounding box center [1248, 23] width 30 height 13
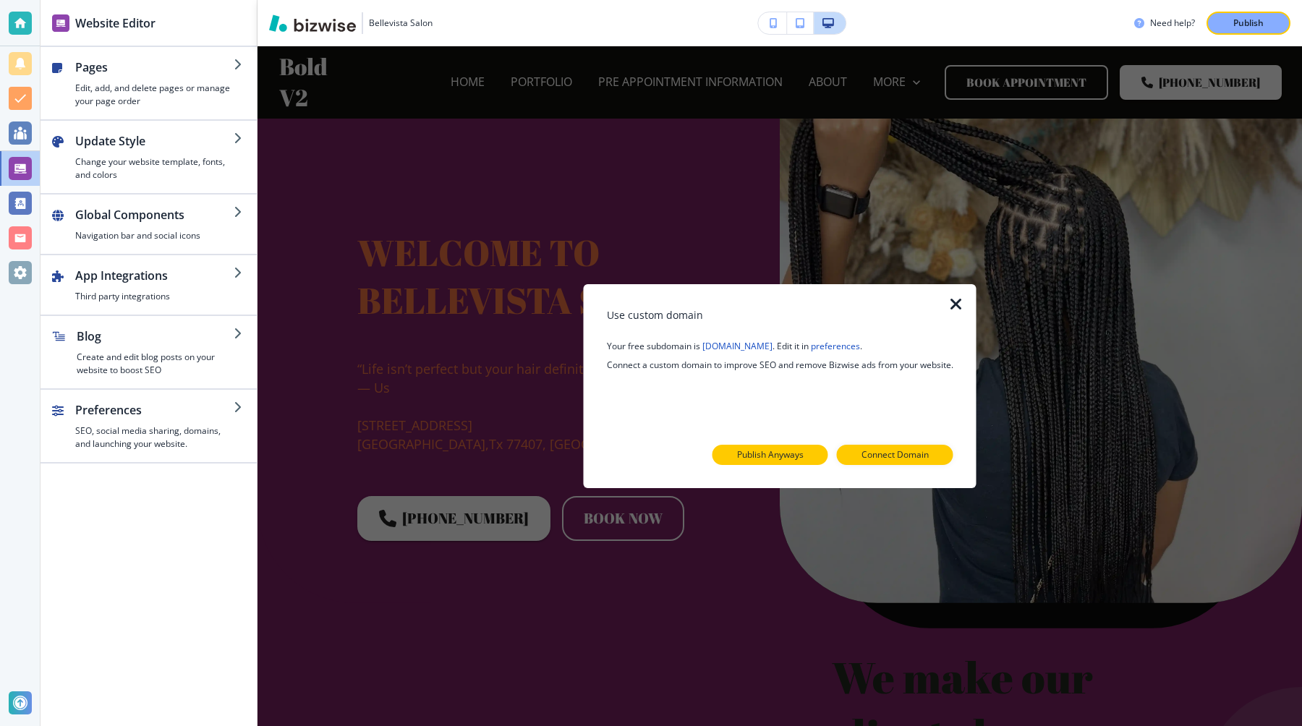
click at [777, 451] on p "Publish Anyways" at bounding box center [770, 454] width 67 height 13
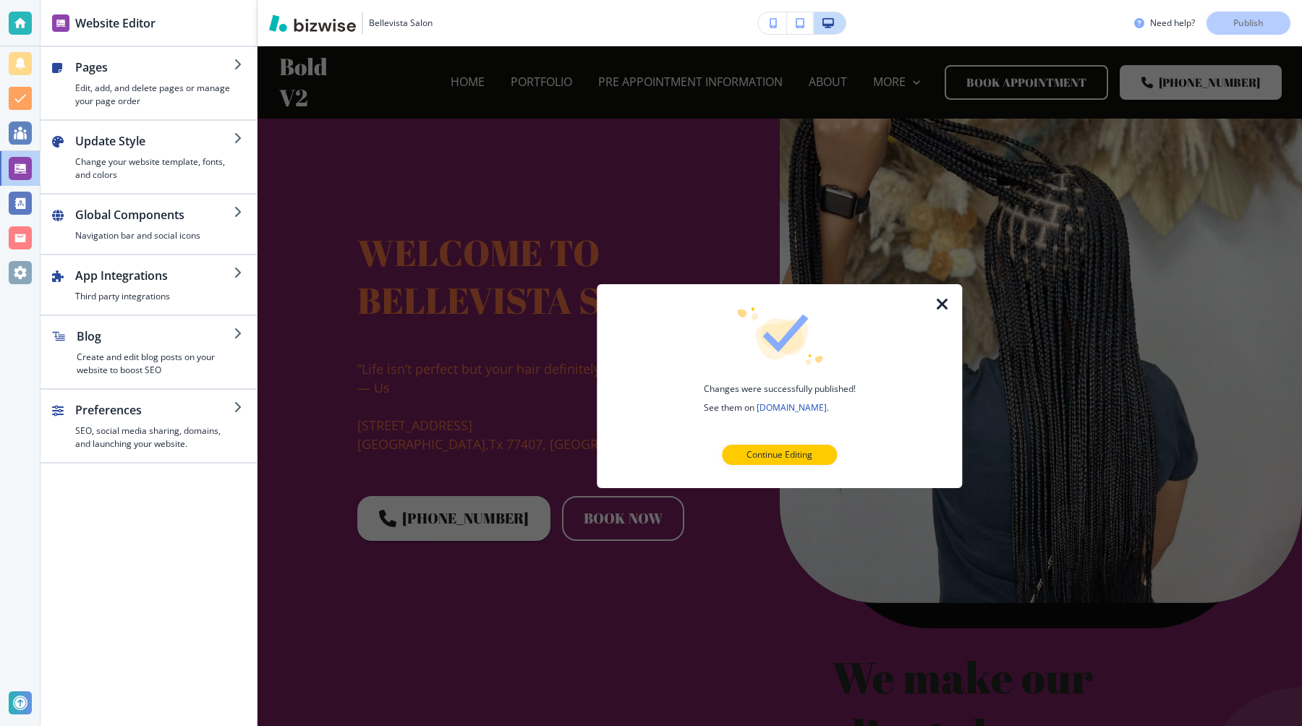
click at [944, 302] on icon "button" at bounding box center [942, 304] width 17 height 17
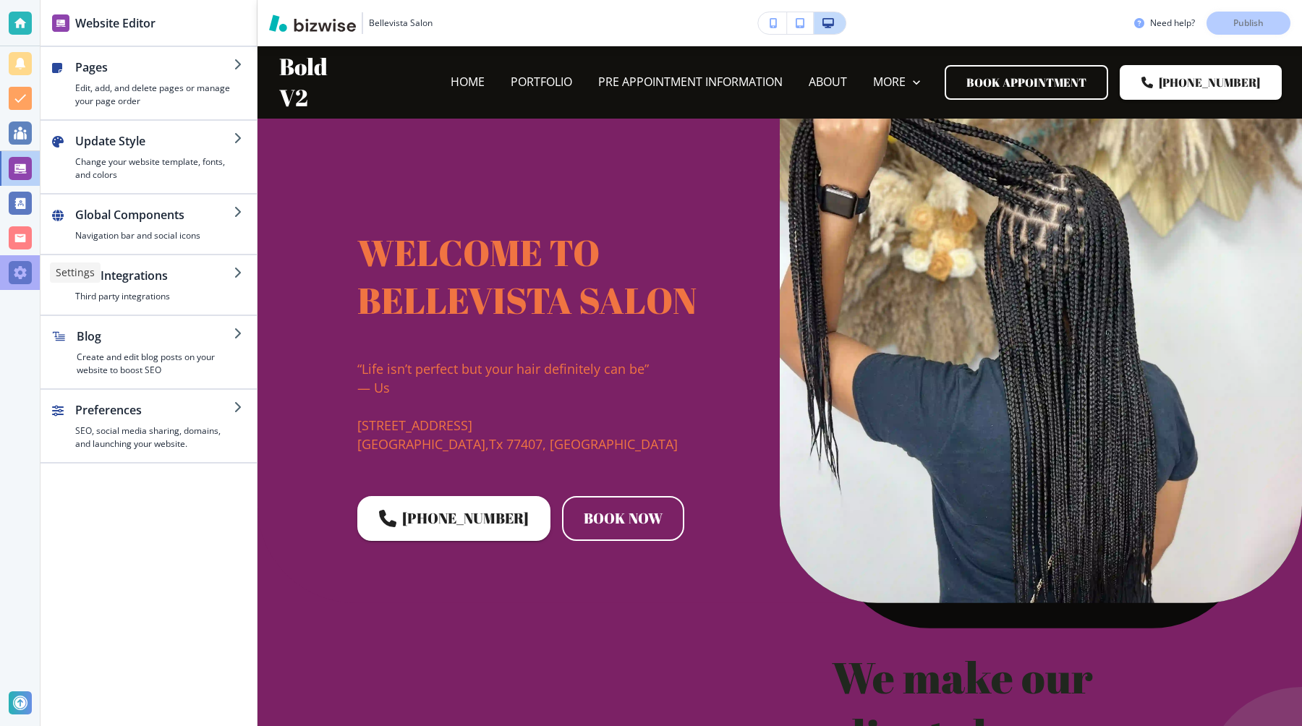
click at [25, 266] on div at bounding box center [20, 272] width 23 height 23
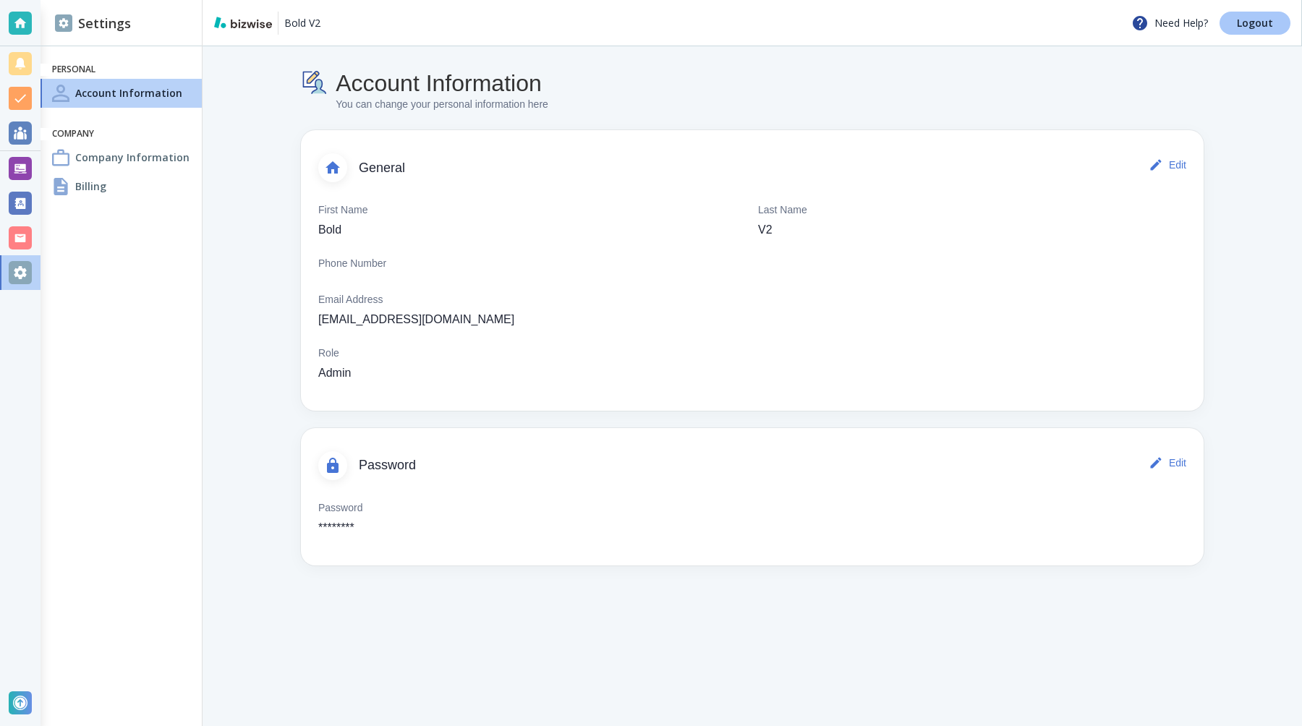
click at [1240, 27] on p "Logout" at bounding box center [1255, 23] width 36 height 10
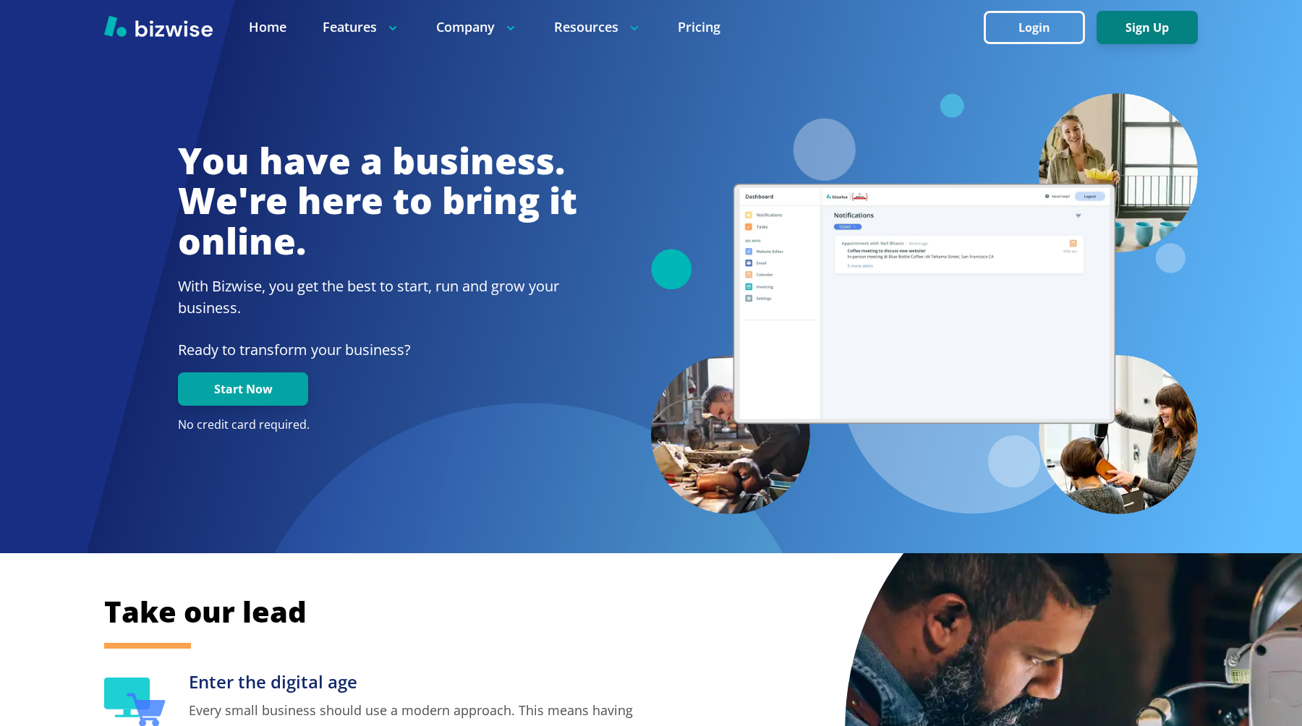
click at [1123, 30] on button "Sign Up" at bounding box center [1146, 27] width 101 height 33
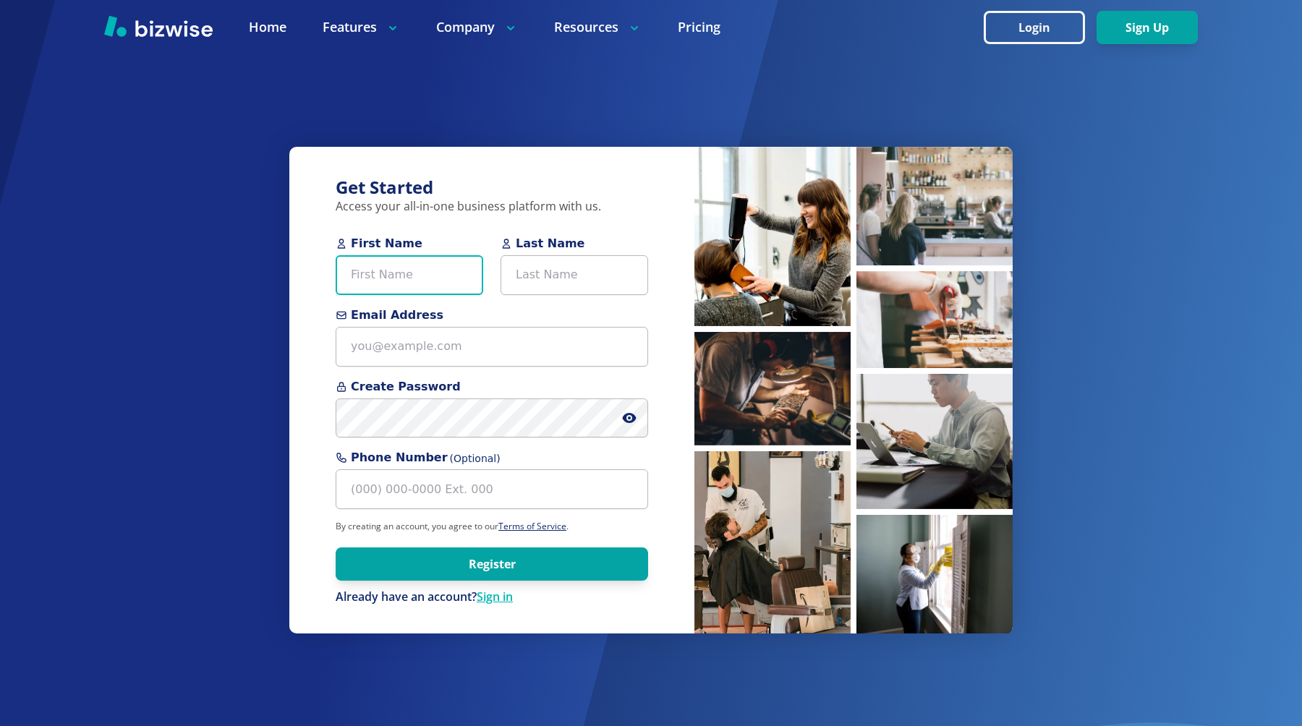
click at [419, 292] on input "First Name" at bounding box center [410, 275] width 148 height 40
type input "Bold"
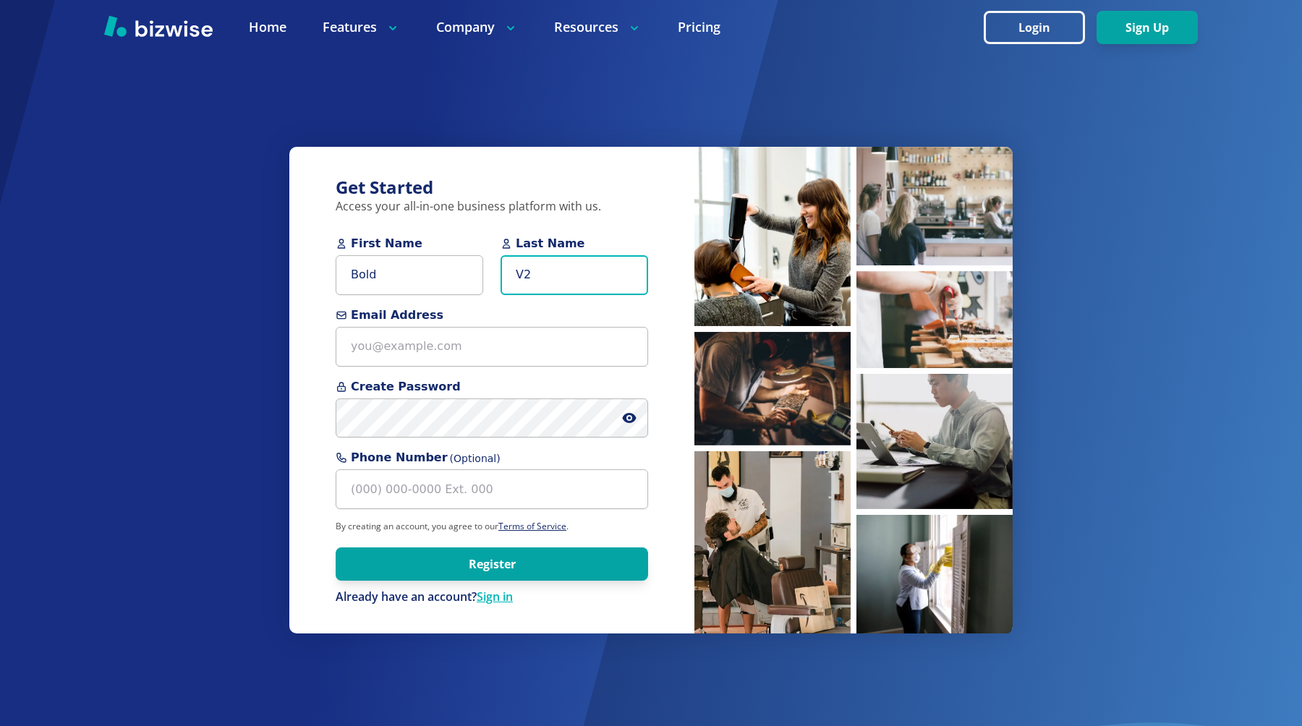
type input "V2"
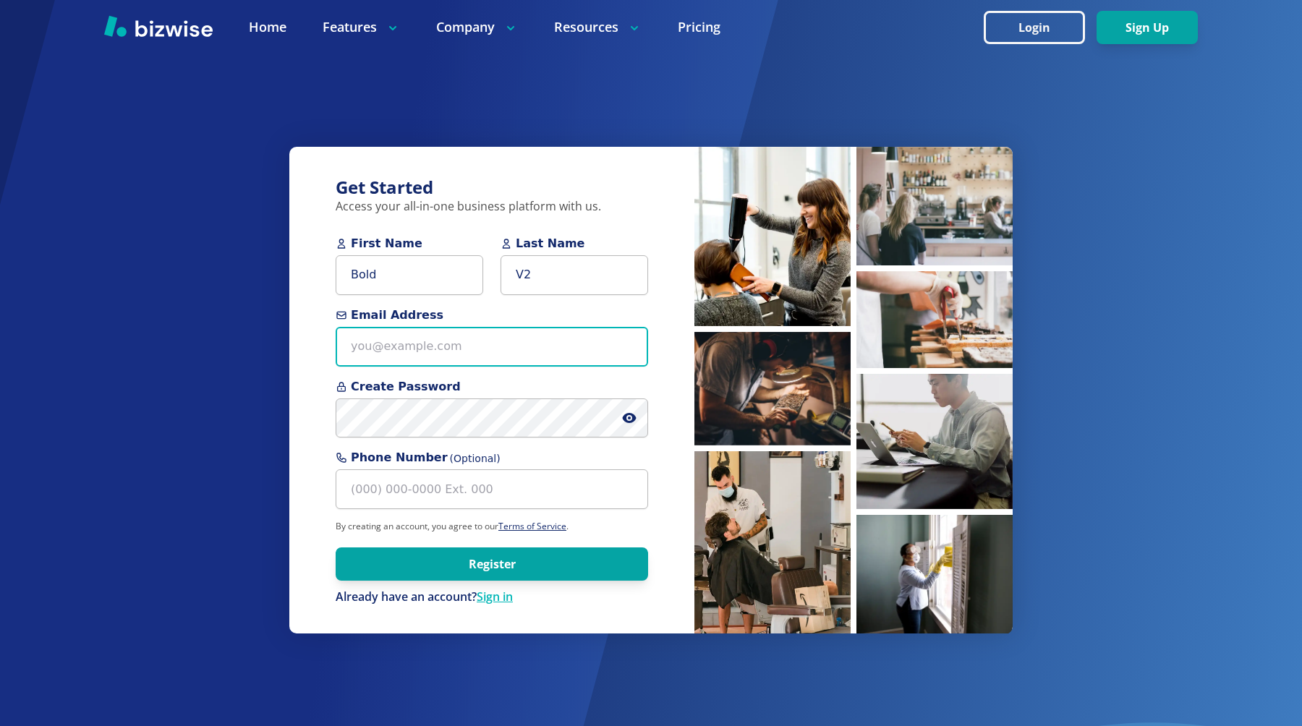
click at [384, 346] on input "Email Address" at bounding box center [492, 347] width 312 height 40
type input "chemar+bold1@bizwise.com"
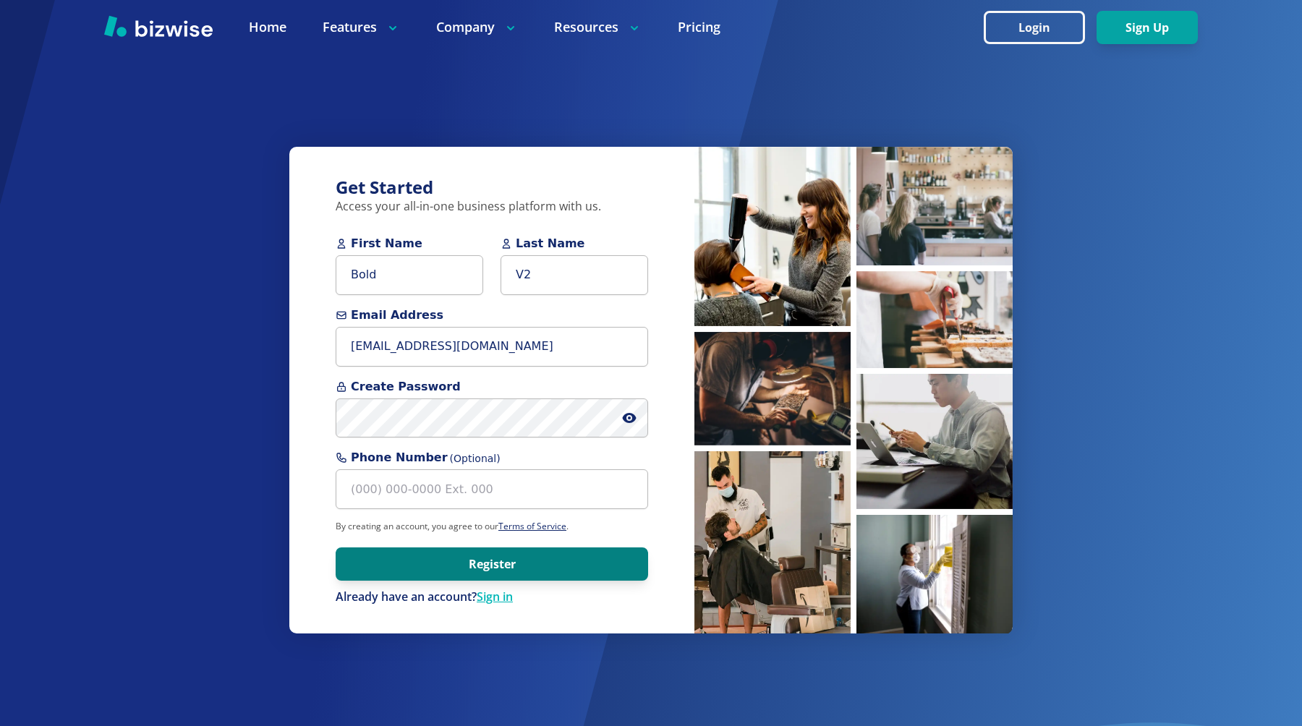
click at [387, 568] on button "Register" at bounding box center [492, 563] width 312 height 33
